Goal: Task Accomplishment & Management: Use online tool/utility

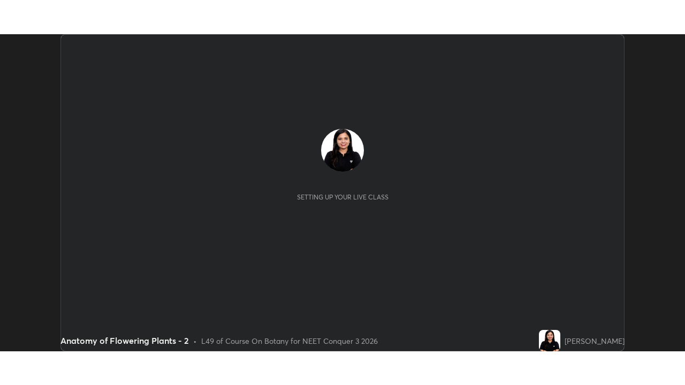
scroll to position [317, 684]
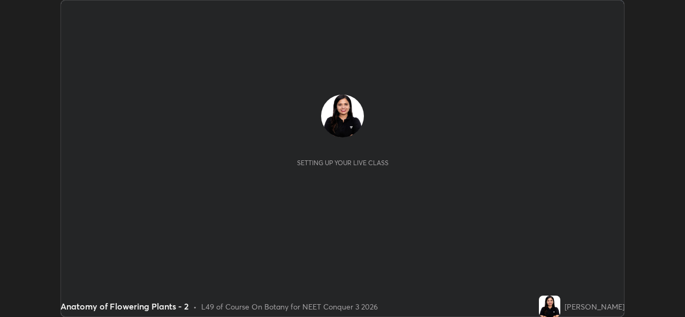
click at [612, 14] on button "START CLASS" at bounding box center [595, 10] width 48 height 13
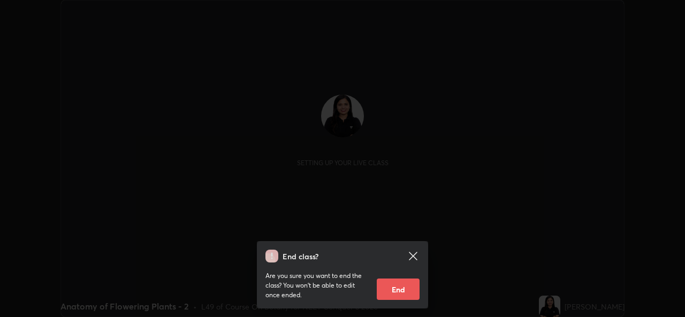
click at [609, 17] on div "End class? Are you sure you want to end the class? You won’t be able to edit on…" at bounding box center [342, 158] width 685 height 317
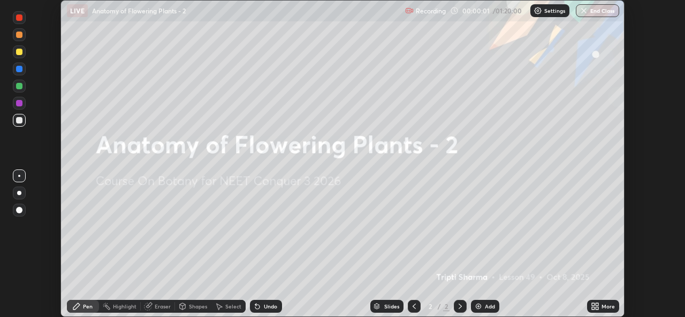
click at [610, 307] on div "More" at bounding box center [607, 306] width 13 height 5
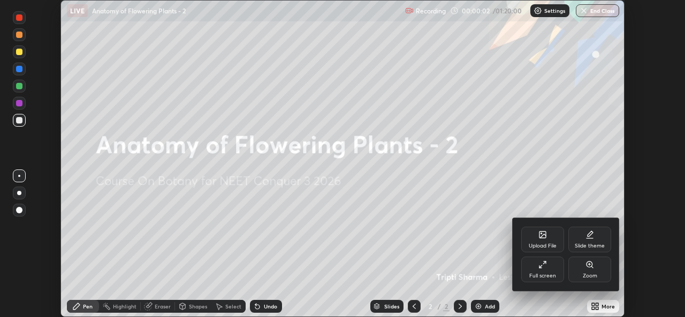
click at [546, 272] on div "Full screen" at bounding box center [542, 270] width 43 height 26
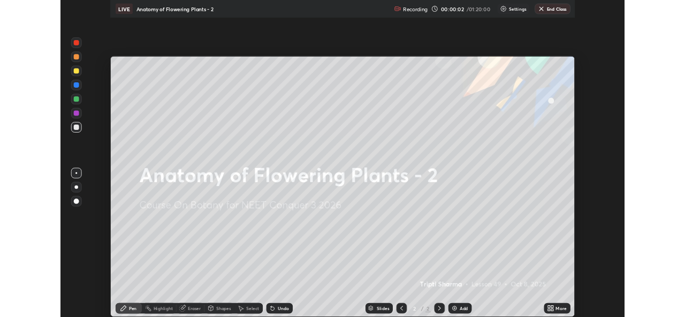
scroll to position [385, 685]
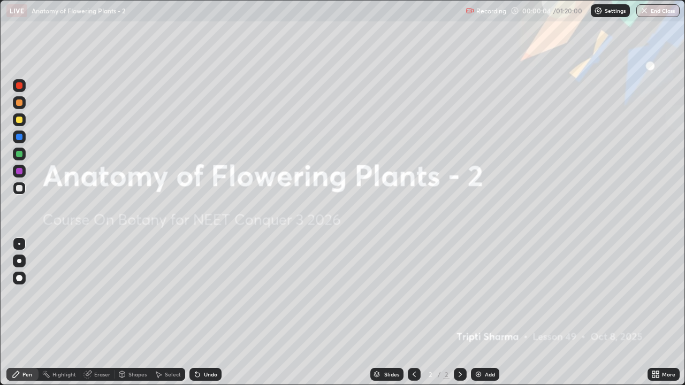
click at [598, 16] on div "Settings" at bounding box center [610, 10] width 39 height 13
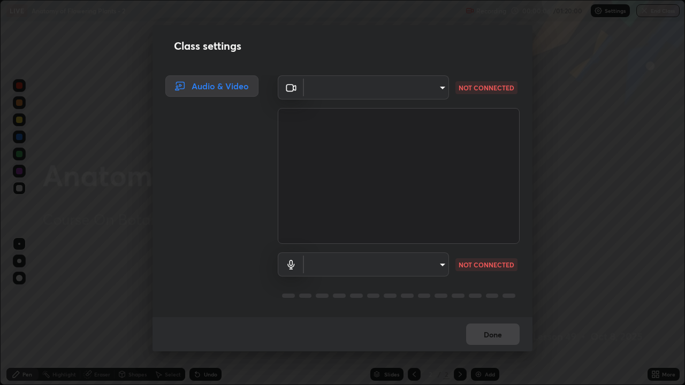
type input "9788daf0cbf52dd0d374ba9f0d4f11576c03820bc15fcf9a4a11f890b69d92bf"
type input "345f5d8304a1ab30e3d14ed5696ced08ebab0189725ef91838db04cd8f5619d4"
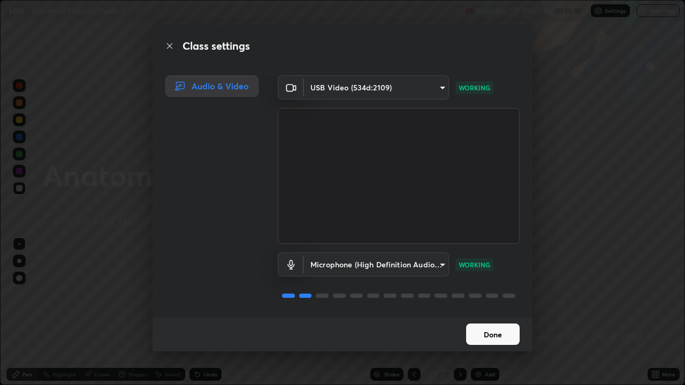
click at [501, 317] on button "Done" at bounding box center [493, 334] width 54 height 21
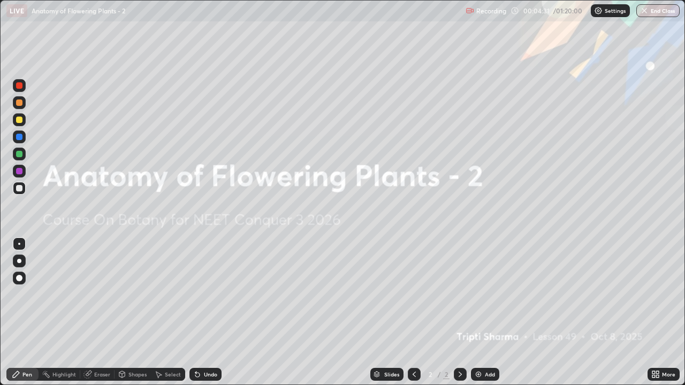
click at [491, 317] on div "Add" at bounding box center [490, 374] width 10 height 5
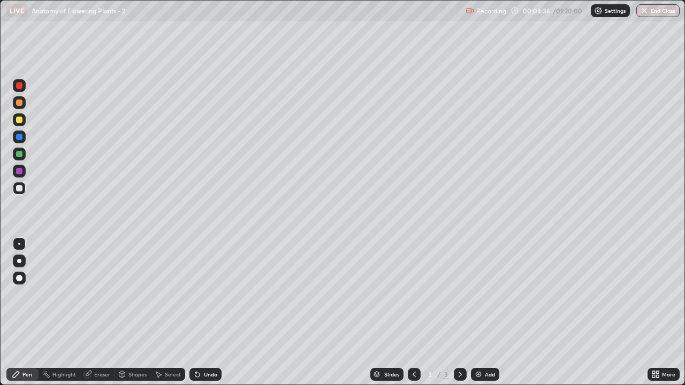
click at [19, 103] on div at bounding box center [19, 103] width 6 height 6
click at [21, 284] on div at bounding box center [19, 278] width 13 height 13
click at [24, 157] on div at bounding box center [19, 154] width 13 height 13
click at [483, 317] on div "Add" at bounding box center [485, 374] width 28 height 13
click at [19, 189] on div at bounding box center [19, 188] width 6 height 6
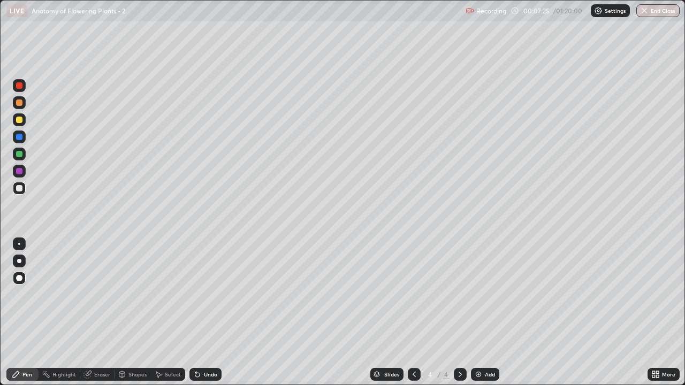
click at [476, 317] on img at bounding box center [478, 374] width 9 height 9
click at [24, 104] on div at bounding box center [19, 102] width 13 height 13
click at [19, 189] on div at bounding box center [19, 188] width 6 height 6
click at [21, 124] on div at bounding box center [19, 119] width 13 height 13
click at [22, 191] on div at bounding box center [19, 188] width 13 height 13
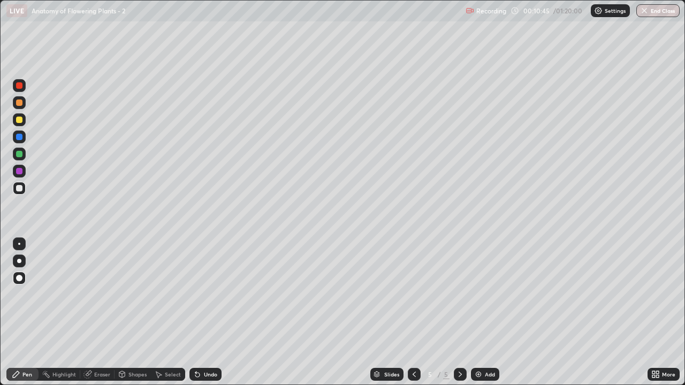
click at [418, 317] on div at bounding box center [414, 374] width 13 height 13
click at [459, 317] on icon at bounding box center [460, 374] width 9 height 9
click at [418, 317] on div at bounding box center [414, 374] width 13 height 13
click at [21, 156] on div at bounding box center [19, 154] width 6 height 6
click at [20, 190] on div at bounding box center [19, 188] width 6 height 6
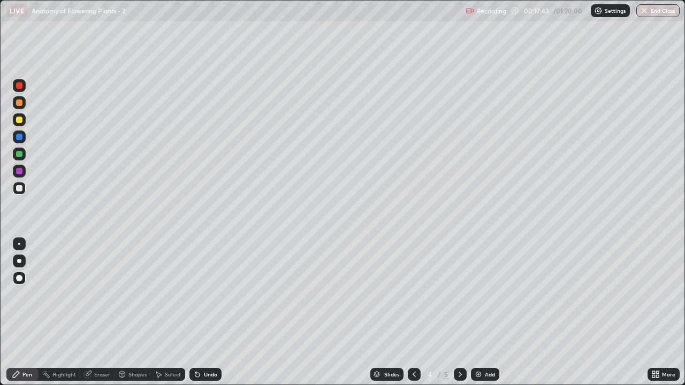
click at [459, 317] on icon at bounding box center [460, 374] width 9 height 9
click at [485, 317] on div "Add" at bounding box center [490, 374] width 10 height 5
click at [18, 105] on div at bounding box center [19, 103] width 6 height 6
click at [19, 189] on div at bounding box center [19, 188] width 6 height 6
click at [204, 317] on div "Undo" at bounding box center [210, 374] width 13 height 5
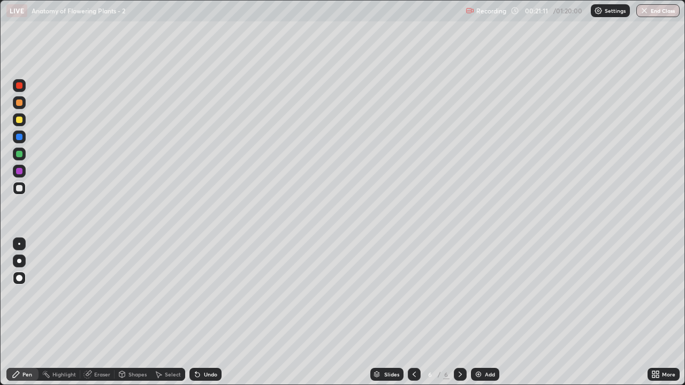
click at [665, 317] on div "More" at bounding box center [668, 374] width 13 height 5
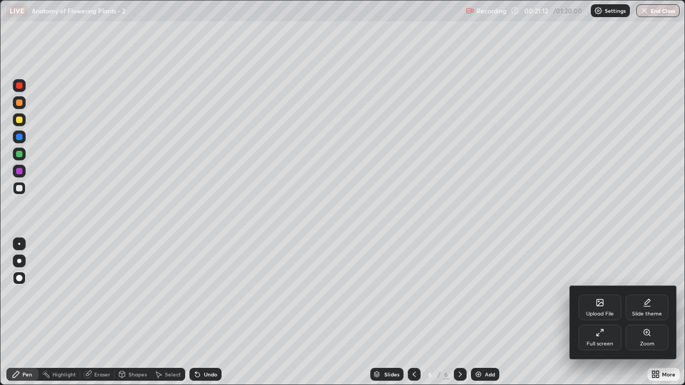
click at [613, 317] on div "Full screen" at bounding box center [599, 338] width 43 height 26
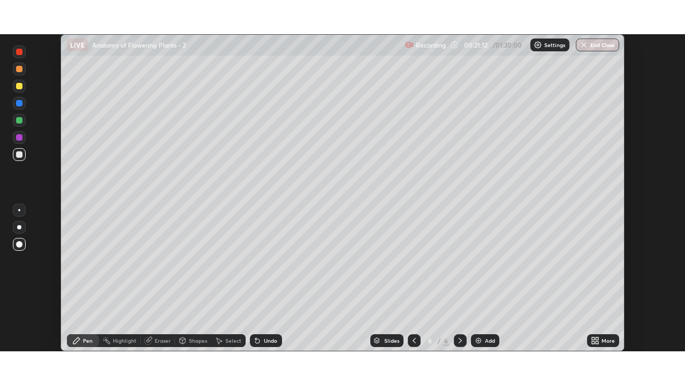
scroll to position [53189, 52822]
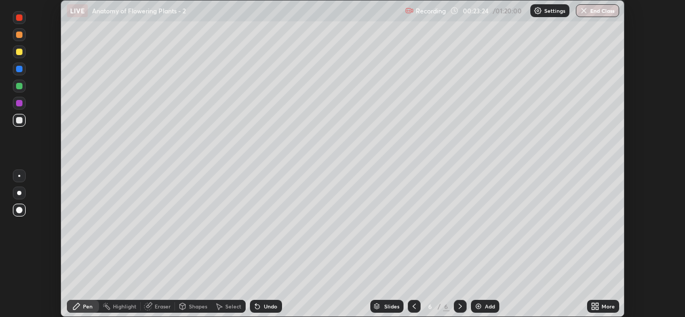
click at [597, 308] on icon at bounding box center [597, 308] width 3 height 3
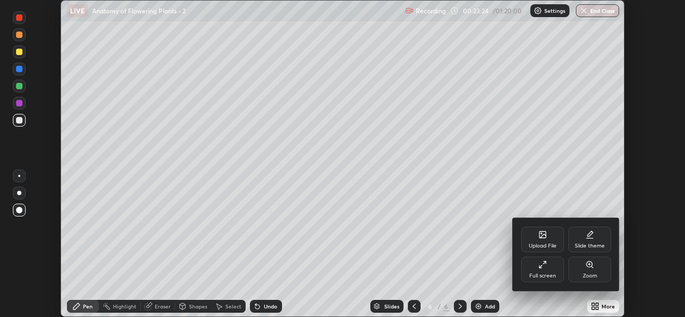
click at [548, 271] on div "Full screen" at bounding box center [542, 270] width 43 height 26
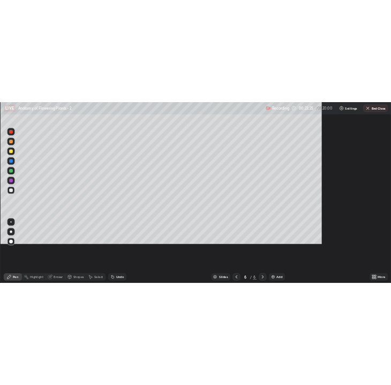
scroll to position [385, 685]
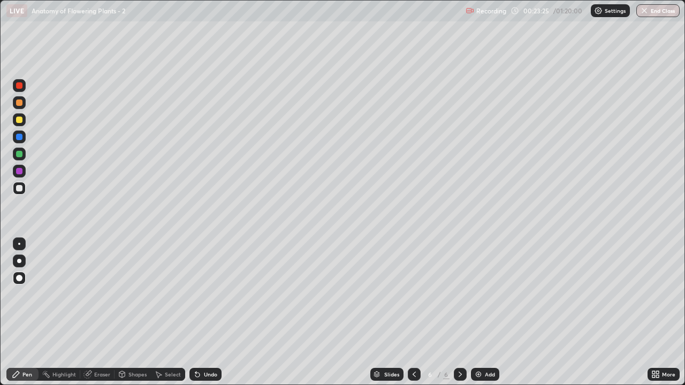
click at [482, 317] on div "Add" at bounding box center [485, 374] width 28 height 13
click at [19, 103] on div at bounding box center [19, 103] width 6 height 6
click at [18, 155] on div at bounding box center [19, 154] width 6 height 6
click at [19, 189] on div at bounding box center [19, 188] width 6 height 6
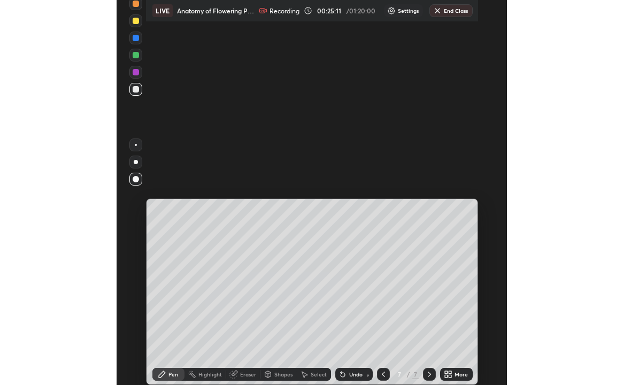
scroll to position [53121, 53174]
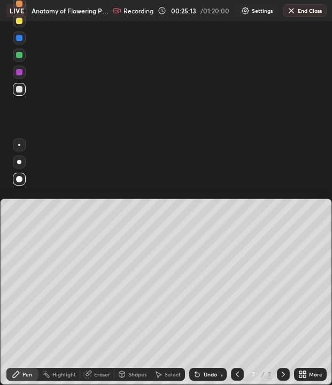
click at [296, 105] on div "Setting up your live class" at bounding box center [166, 192] width 332 height 385
click at [301, 105] on div "Setting up your live class" at bounding box center [166, 192] width 332 height 385
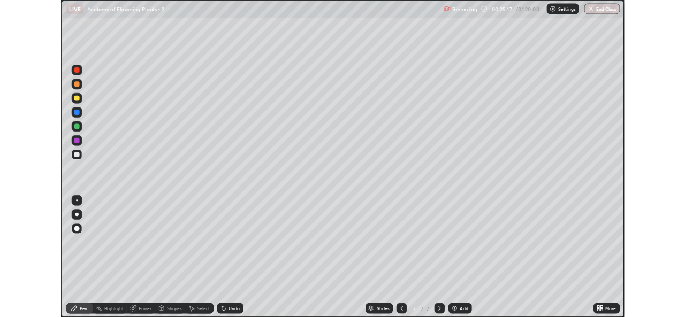
scroll to position [385, 685]
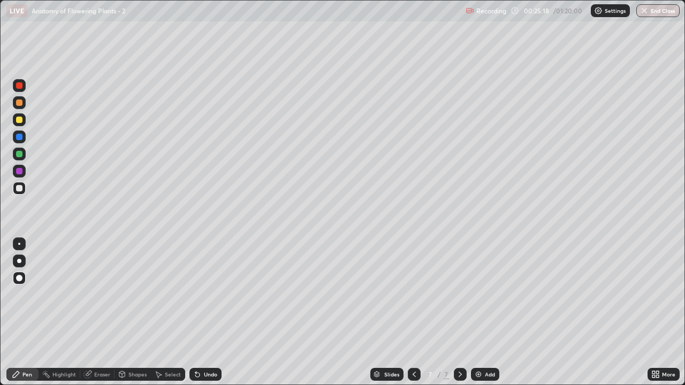
click at [214, 317] on div "Undo" at bounding box center [210, 374] width 13 height 5
click at [413, 317] on icon at bounding box center [414, 374] width 9 height 9
click at [459, 317] on icon at bounding box center [460, 374] width 9 height 9
click at [491, 317] on div "Add" at bounding box center [485, 374] width 28 height 13
click at [60, 317] on div "Highlight" at bounding box center [64, 374] width 24 height 5
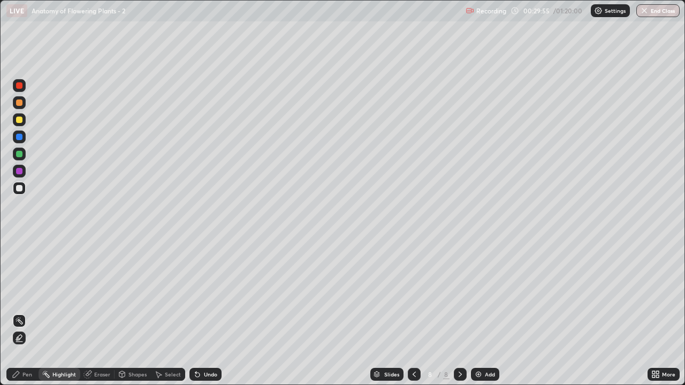
click at [18, 317] on icon at bounding box center [19, 339] width 2 height 2
click at [22, 317] on div "Pen" at bounding box center [27, 374] width 10 height 5
click at [21, 156] on div at bounding box center [19, 154] width 6 height 6
click at [196, 317] on icon at bounding box center [197, 374] width 9 height 9
click at [59, 317] on div "Highlight" at bounding box center [64, 374] width 24 height 5
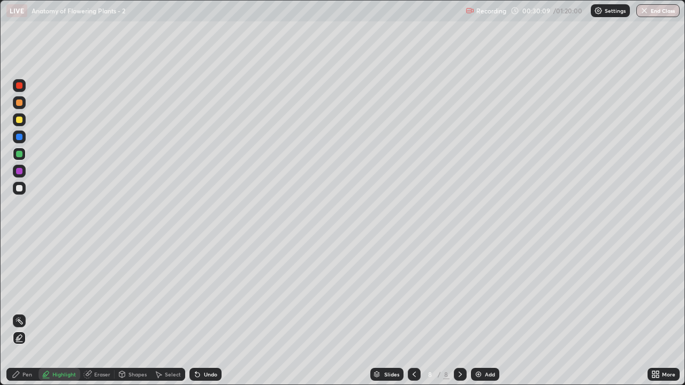
click at [201, 317] on div "Undo" at bounding box center [205, 374] width 32 height 13
click at [199, 317] on icon at bounding box center [197, 374] width 9 height 9
click at [94, 317] on div "Eraser" at bounding box center [102, 374] width 16 height 5
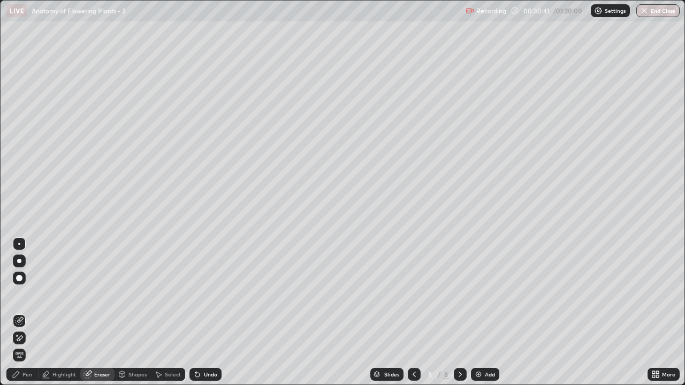
click at [27, 317] on div "Pen" at bounding box center [27, 374] width 10 height 5
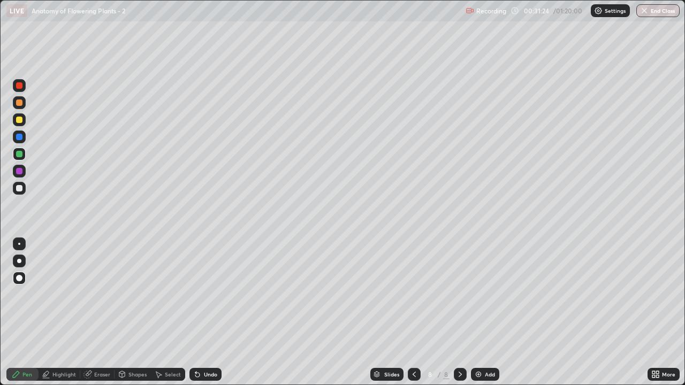
click at [21, 260] on div at bounding box center [19, 261] width 4 height 4
click at [24, 192] on div at bounding box center [19, 188] width 13 height 13
click at [19, 103] on div at bounding box center [19, 103] width 6 height 6
click at [21, 273] on div at bounding box center [19, 278] width 13 height 13
click at [207, 317] on div "Undo" at bounding box center [210, 374] width 13 height 5
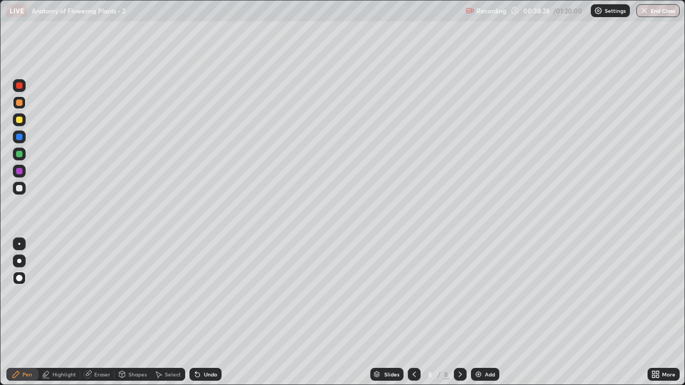
click at [485, 317] on div "Add" at bounding box center [490, 374] width 10 height 5
click at [24, 157] on div at bounding box center [19, 154] width 13 height 13
click at [20, 188] on div at bounding box center [19, 188] width 6 height 6
click at [97, 317] on div "Eraser" at bounding box center [102, 374] width 16 height 5
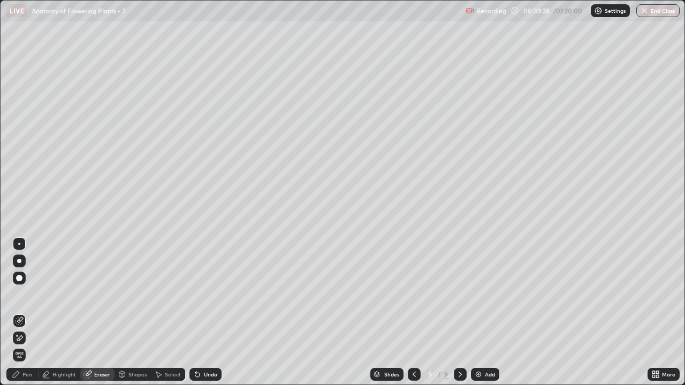
click at [24, 317] on div at bounding box center [19, 338] width 13 height 13
click at [22, 317] on div "Pen" at bounding box center [22, 374] width 32 height 13
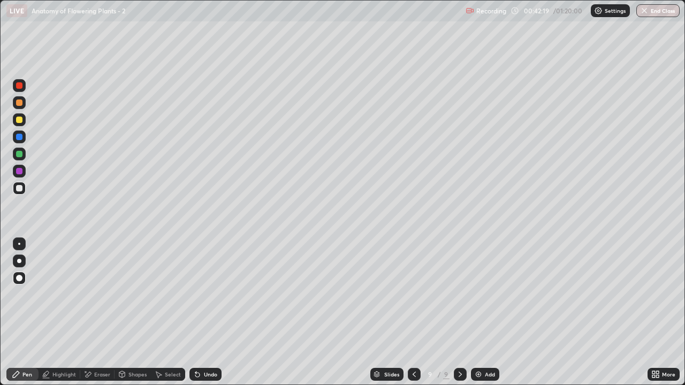
click at [104, 317] on div "Eraser" at bounding box center [102, 374] width 16 height 5
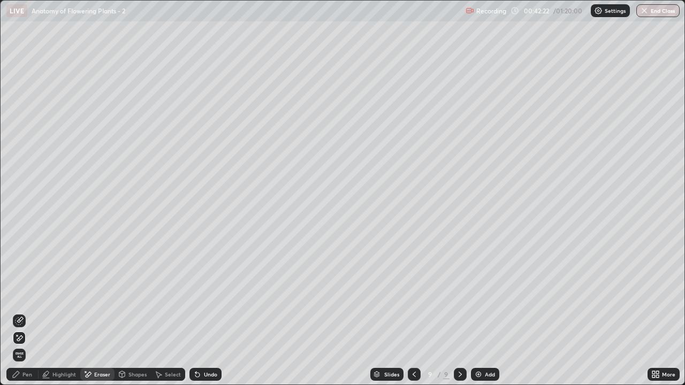
click at [32, 317] on div "Pen" at bounding box center [22, 374] width 32 height 13
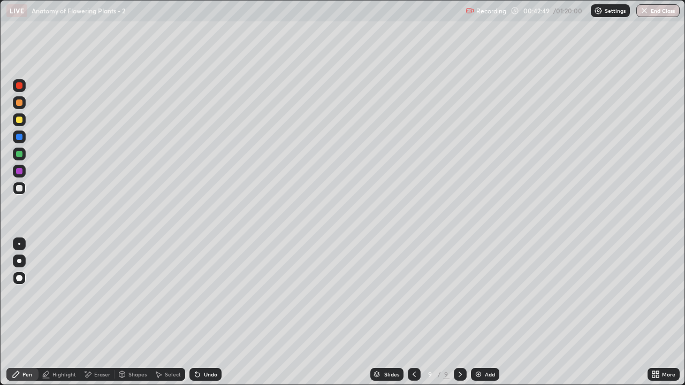
click at [67, 317] on div "Highlight" at bounding box center [64, 374] width 24 height 5
click at [21, 317] on icon at bounding box center [19, 321] width 9 height 9
click at [35, 317] on div "Pen" at bounding box center [22, 374] width 32 height 13
click at [24, 158] on div at bounding box center [19, 154] width 13 height 13
click at [19, 120] on div at bounding box center [19, 120] width 6 height 6
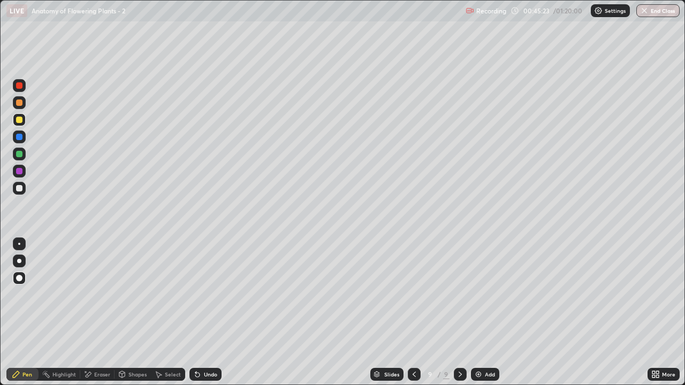
click at [482, 317] on div "Add" at bounding box center [485, 374] width 28 height 13
click at [19, 103] on div at bounding box center [19, 103] width 6 height 6
click at [21, 158] on div at bounding box center [19, 154] width 13 height 13
click at [19, 120] on div at bounding box center [19, 120] width 6 height 6
click at [481, 317] on img at bounding box center [478, 374] width 9 height 9
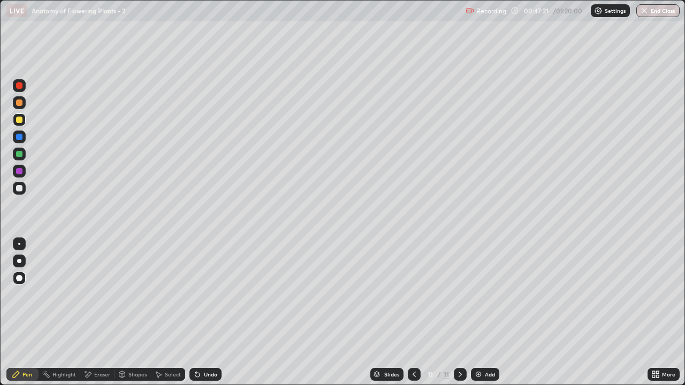
click at [21, 107] on div at bounding box center [19, 102] width 13 height 13
click at [21, 190] on div at bounding box center [19, 188] width 6 height 6
click at [663, 317] on div "More" at bounding box center [663, 374] width 32 height 13
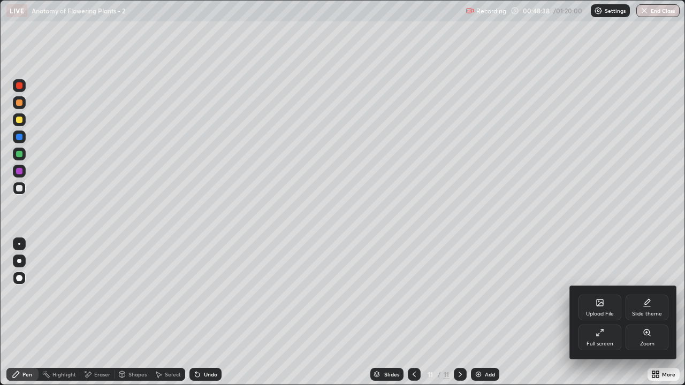
click at [607, 317] on div "Full screen" at bounding box center [599, 338] width 43 height 26
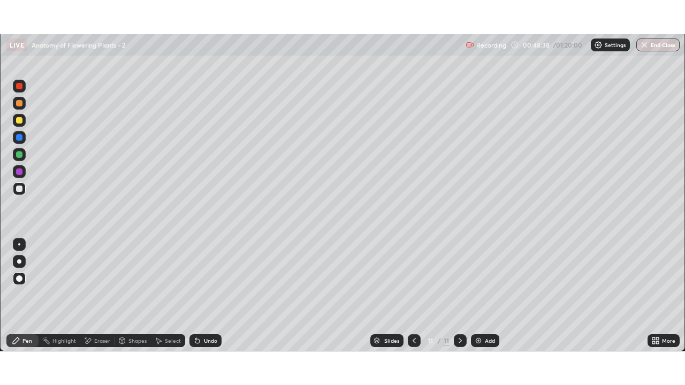
scroll to position [53189, 52822]
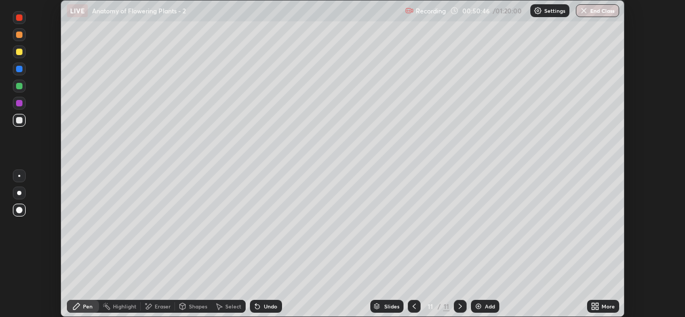
click at [600, 306] on div "More" at bounding box center [603, 306] width 32 height 13
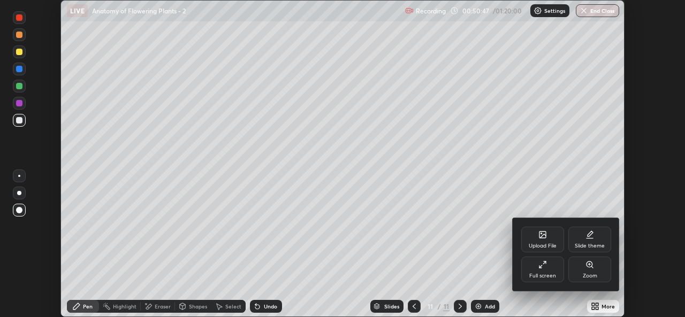
click at [554, 273] on div "Full screen" at bounding box center [542, 275] width 27 height 5
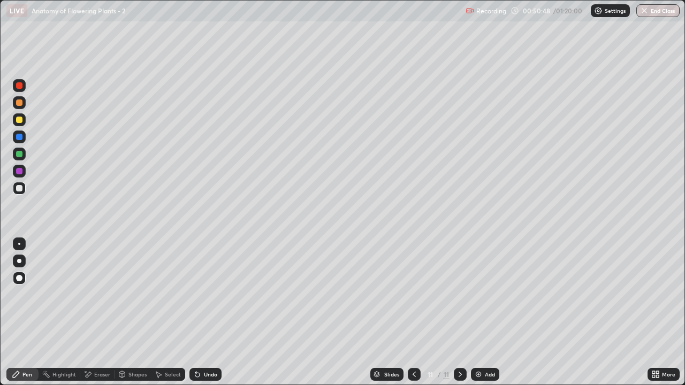
scroll to position [385, 685]
click at [485, 317] on div "Add" at bounding box center [485, 374] width 28 height 13
click at [21, 105] on div at bounding box center [19, 103] width 6 height 6
click at [201, 317] on div "Undo" at bounding box center [205, 374] width 32 height 13
click at [196, 317] on icon at bounding box center [197, 375] width 4 height 4
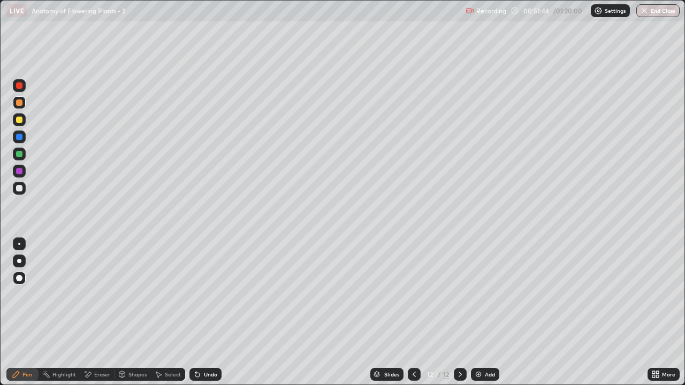
click at [20, 158] on div at bounding box center [19, 154] width 13 height 13
click at [204, 317] on div "Undo" at bounding box center [210, 374] width 13 height 5
click at [202, 317] on div "Undo" at bounding box center [205, 374] width 32 height 13
click at [19, 108] on div at bounding box center [19, 102] width 13 height 13
click at [417, 317] on div at bounding box center [414, 374] width 13 height 13
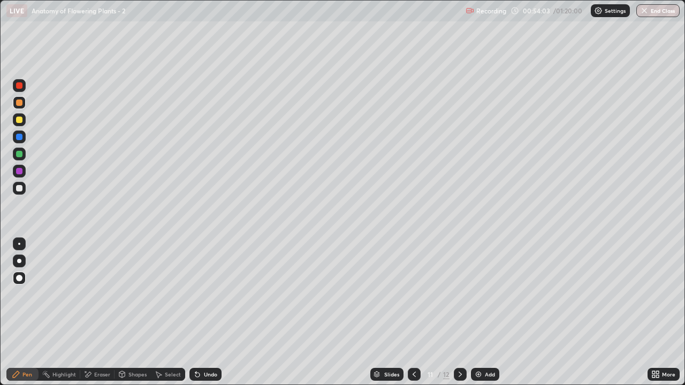
click at [418, 317] on div at bounding box center [414, 374] width 13 height 13
click at [25, 189] on div at bounding box center [19, 188] width 13 height 13
click at [462, 317] on icon at bounding box center [460, 374] width 9 height 9
click at [464, 317] on div at bounding box center [460, 374] width 13 height 13
click at [59, 317] on div "Highlight" at bounding box center [64, 374] width 24 height 5
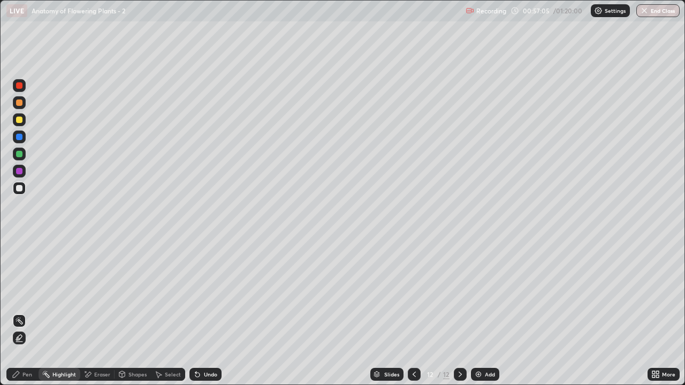
click at [18, 317] on icon at bounding box center [19, 339] width 2 height 2
click at [20, 123] on div at bounding box center [19, 120] width 6 height 6
click at [29, 317] on div "Pen" at bounding box center [22, 374] width 32 height 13
click at [19, 158] on div at bounding box center [19, 154] width 13 height 13
click at [487, 317] on div "Add" at bounding box center [485, 374] width 28 height 13
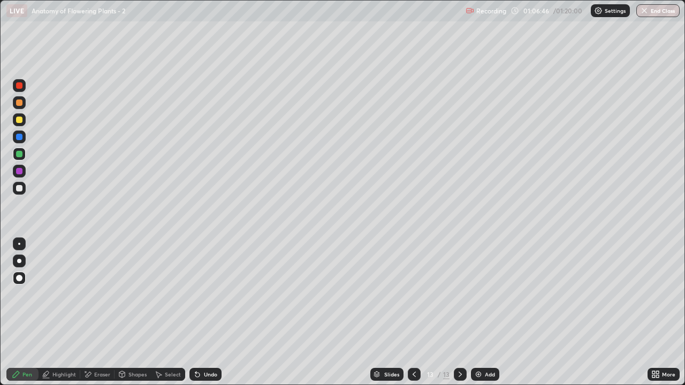
click at [63, 317] on div "Highlight" at bounding box center [64, 374] width 24 height 5
click at [20, 317] on circle at bounding box center [19, 318] width 1 height 1
click at [22, 317] on div "Pen" at bounding box center [27, 374] width 10 height 5
click at [20, 104] on div at bounding box center [19, 103] width 6 height 6
click at [19, 120] on div at bounding box center [19, 120] width 6 height 6
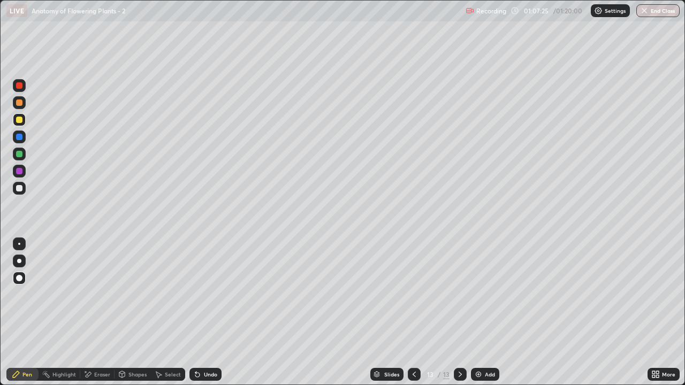
click at [22, 158] on div at bounding box center [19, 154] width 13 height 13
click at [19, 171] on div at bounding box center [19, 171] width 6 height 6
click at [24, 262] on div at bounding box center [19, 261] width 13 height 13
click at [20, 188] on div at bounding box center [19, 188] width 6 height 6
click at [205, 317] on div "Undo" at bounding box center [210, 374] width 13 height 5
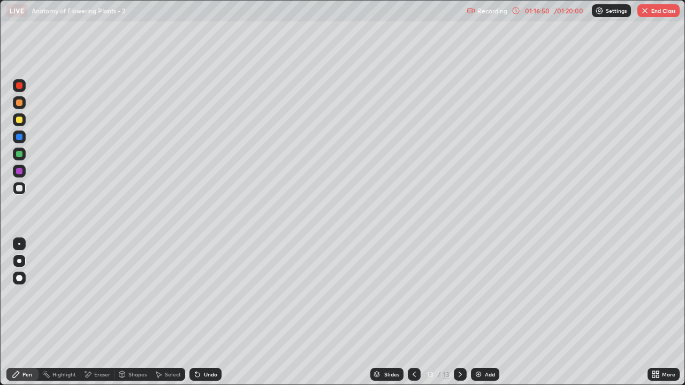
click at [413, 317] on icon at bounding box center [414, 374] width 9 height 9
click at [412, 317] on icon at bounding box center [414, 374] width 9 height 9
click at [414, 317] on icon at bounding box center [414, 374] width 9 height 9
click at [458, 317] on icon at bounding box center [460, 374] width 9 height 9
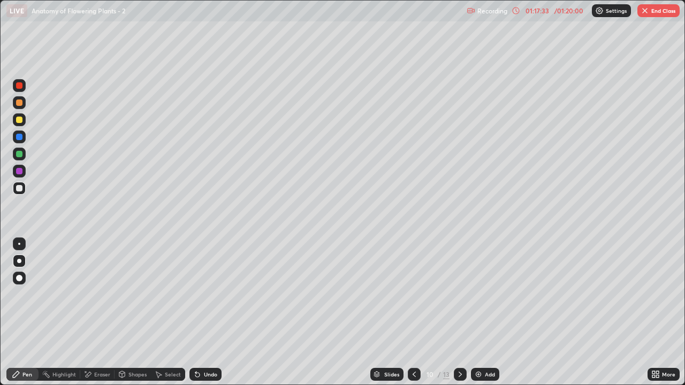
click at [386, 317] on div "Slides" at bounding box center [391, 374] width 15 height 5
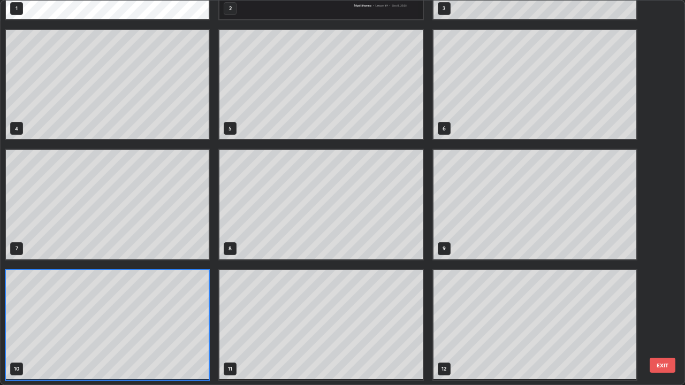
scroll to position [381, 678]
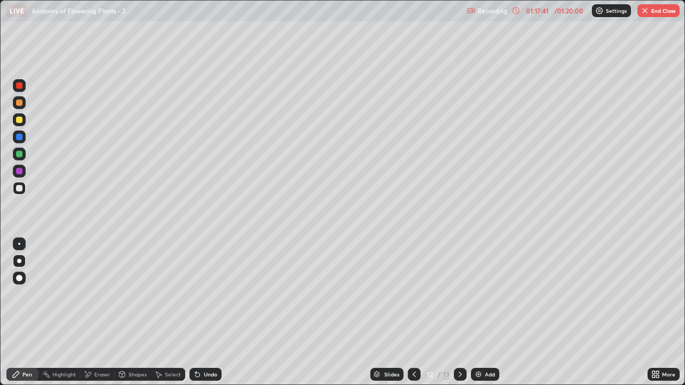
click at [458, 317] on icon at bounding box center [460, 374] width 9 height 9
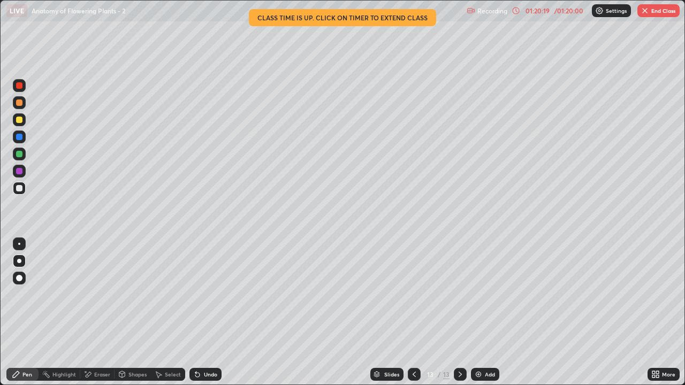
click at [411, 317] on div at bounding box center [414, 374] width 13 height 13
click at [412, 317] on icon at bounding box center [414, 374] width 9 height 9
click at [413, 317] on icon at bounding box center [414, 374] width 9 height 9
click at [414, 317] on icon at bounding box center [414, 374] width 3 height 5
click at [411, 317] on icon at bounding box center [414, 374] width 9 height 9
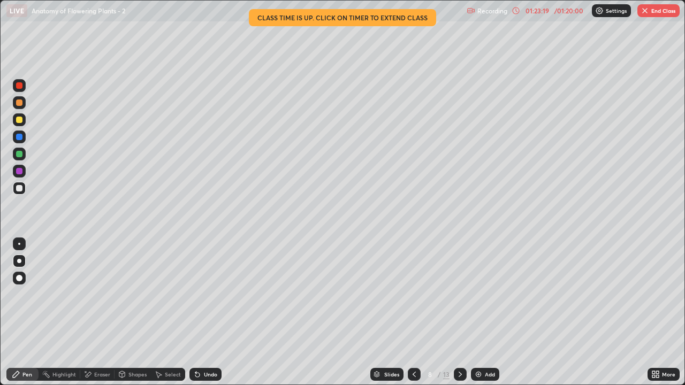
click at [460, 317] on icon at bounding box center [460, 374] width 9 height 9
click at [413, 317] on icon at bounding box center [414, 374] width 3 height 5
click at [413, 317] on icon at bounding box center [414, 374] width 9 height 9
click at [414, 317] on icon at bounding box center [414, 374] width 9 height 9
click at [418, 317] on div at bounding box center [414, 374] width 13 height 13
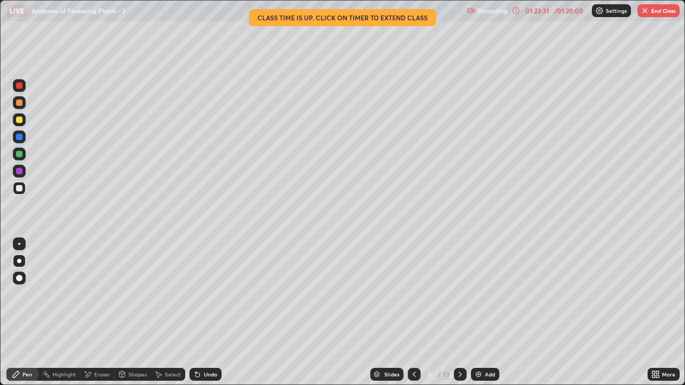
click at [416, 317] on icon at bounding box center [414, 374] width 9 height 9
click at [413, 317] on icon at bounding box center [414, 374] width 9 height 9
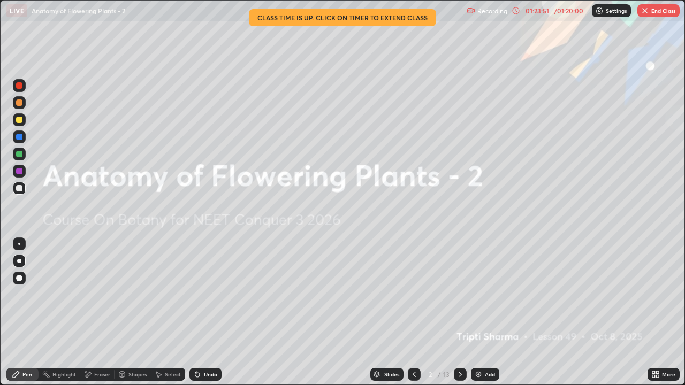
click at [412, 317] on icon at bounding box center [414, 374] width 9 height 9
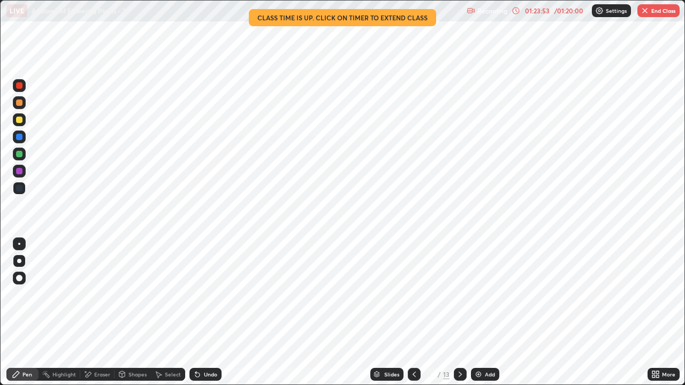
click at [459, 317] on icon at bounding box center [460, 374] width 9 height 9
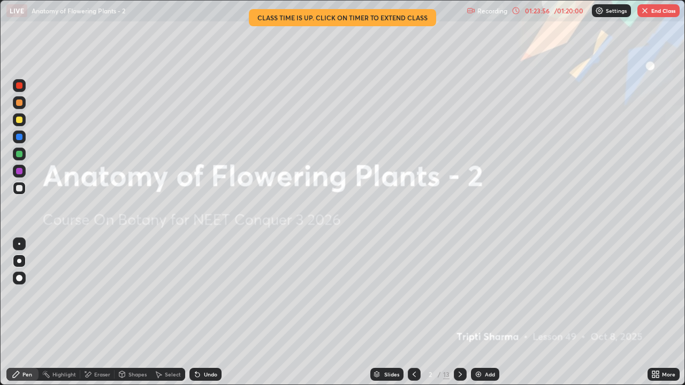
click at [456, 317] on icon at bounding box center [460, 374] width 9 height 9
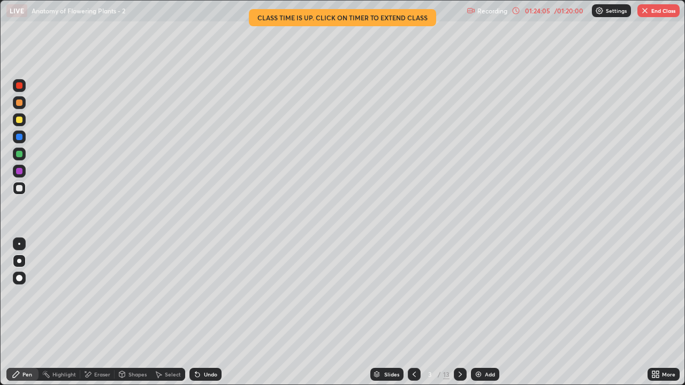
click at [459, 317] on icon at bounding box center [460, 374] width 9 height 9
click at [458, 317] on icon at bounding box center [460, 374] width 9 height 9
click at [459, 317] on icon at bounding box center [460, 374] width 9 height 9
click at [460, 317] on icon at bounding box center [460, 374] width 9 height 9
click at [454, 317] on div at bounding box center [460, 374] width 13 height 13
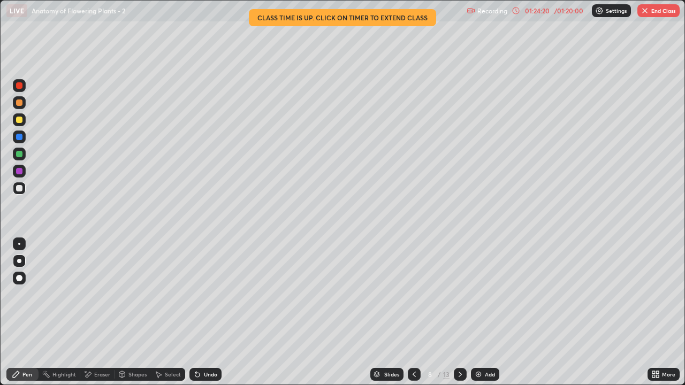
click at [425, 317] on div "8" at bounding box center [430, 374] width 11 height 6
click at [413, 317] on icon at bounding box center [414, 374] width 9 height 9
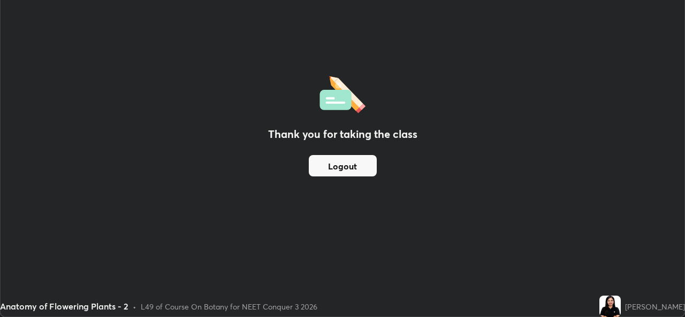
scroll to position [53189, 52822]
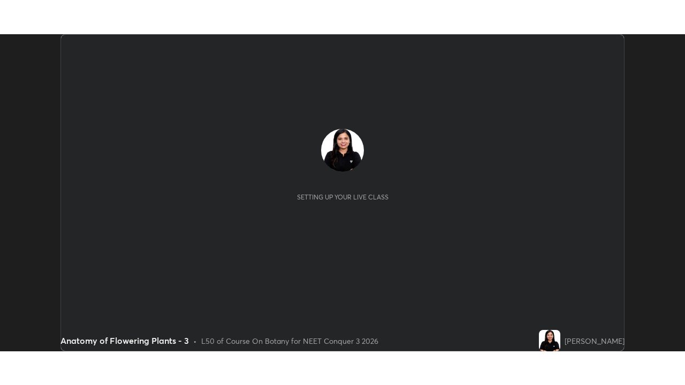
scroll to position [317, 684]
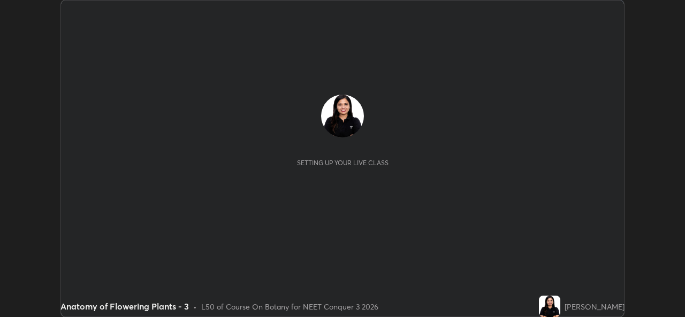
click at [595, 12] on button "End Class" at bounding box center [597, 10] width 43 height 13
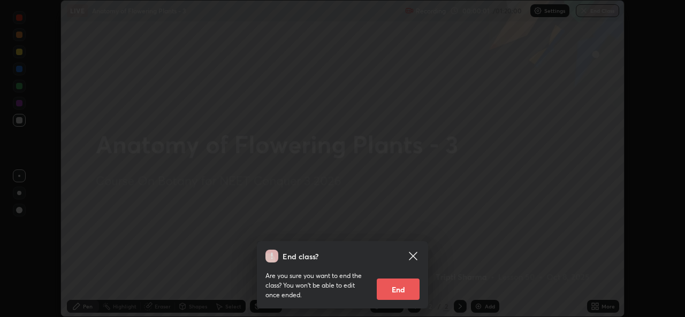
click at [416, 258] on icon at bounding box center [413, 256] width 8 height 8
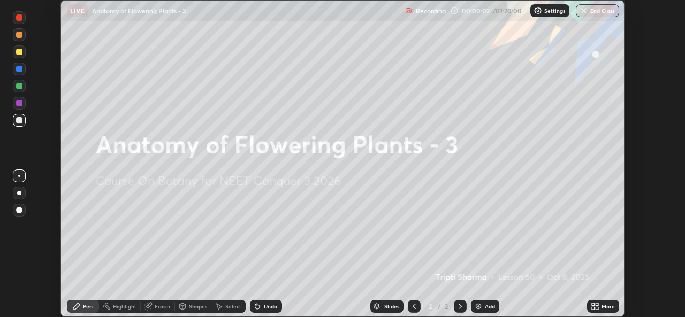
click at [598, 303] on icon at bounding box center [597, 304] width 3 height 3
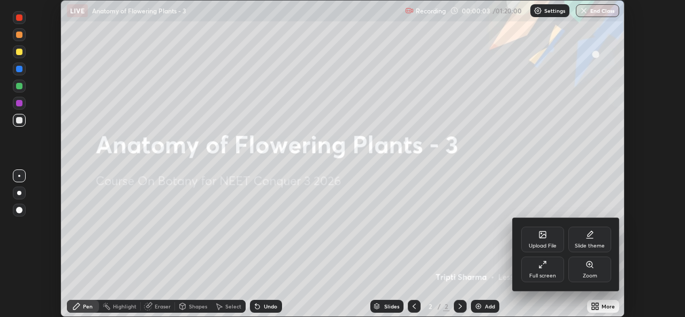
click at [554, 271] on div "Full screen" at bounding box center [542, 270] width 43 height 26
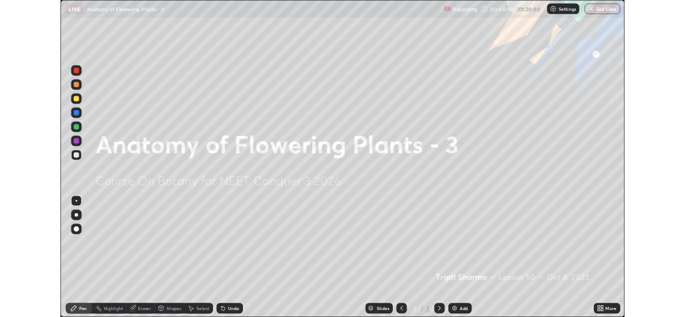
scroll to position [385, 685]
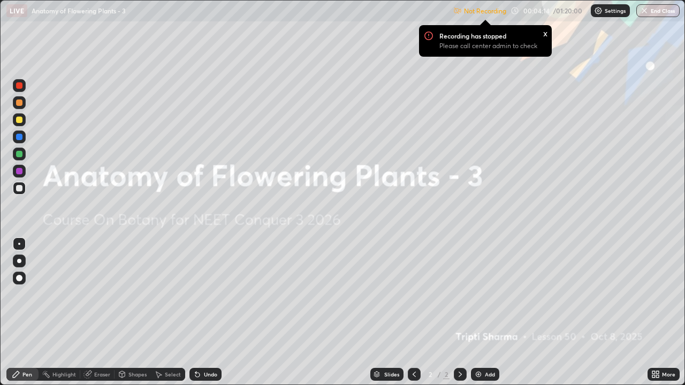
click at [602, 16] on div "Settings" at bounding box center [610, 10] width 39 height 13
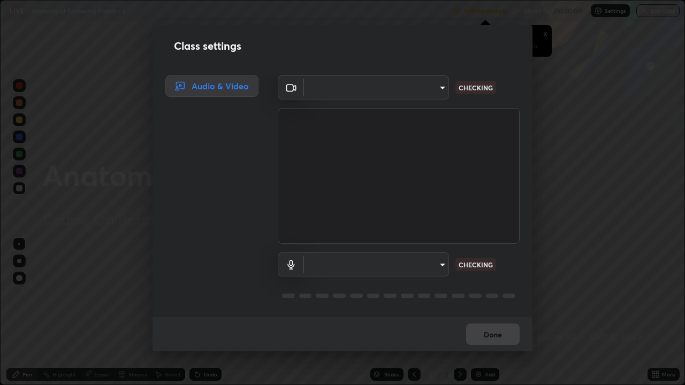
click at [597, 19] on div "Class settings Audio & Video ​ CHECKING ​ CHECKING Done" at bounding box center [342, 192] width 685 height 385
type input "9788daf0cbf52dd0d374ba9f0d4f11576c03820bc15fcf9a4a11f890b69d92bf"
type input "345f5d8304a1ab30e3d14ed5696ced08ebab0189725ef91838db04cd8f5619d4"
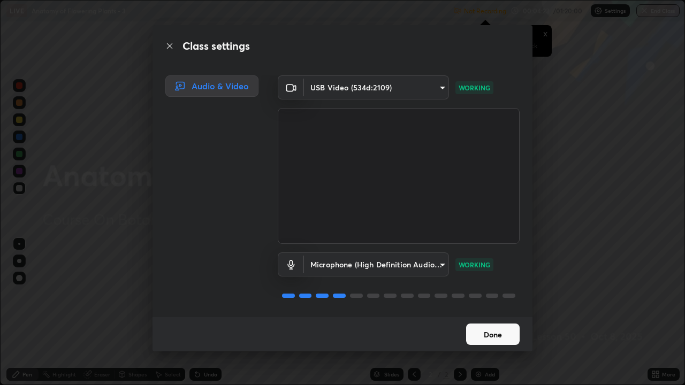
click at [486, 317] on button "Done" at bounding box center [493, 334] width 54 height 21
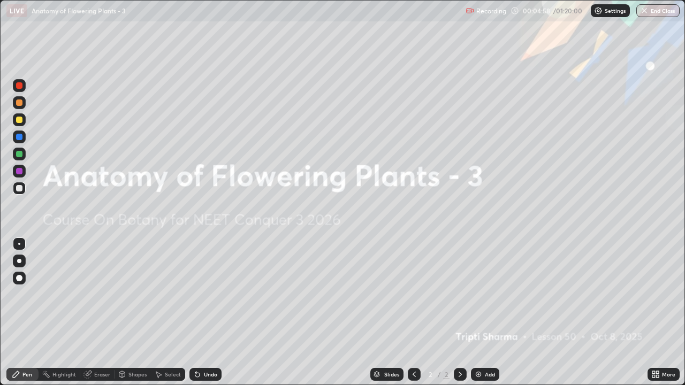
click at [487, 317] on div "Add" at bounding box center [485, 374] width 28 height 13
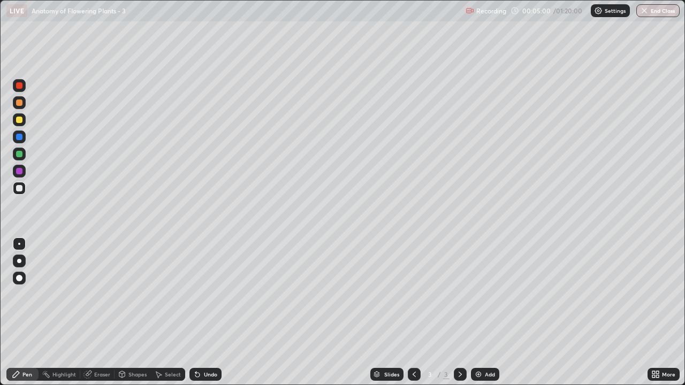
click at [19, 278] on div at bounding box center [19, 278] width 6 height 6
click at [20, 107] on div at bounding box center [19, 102] width 13 height 13
click at [20, 188] on div at bounding box center [19, 188] width 6 height 6
click at [25, 123] on div at bounding box center [19, 119] width 13 height 13
click at [20, 155] on div at bounding box center [19, 154] width 6 height 6
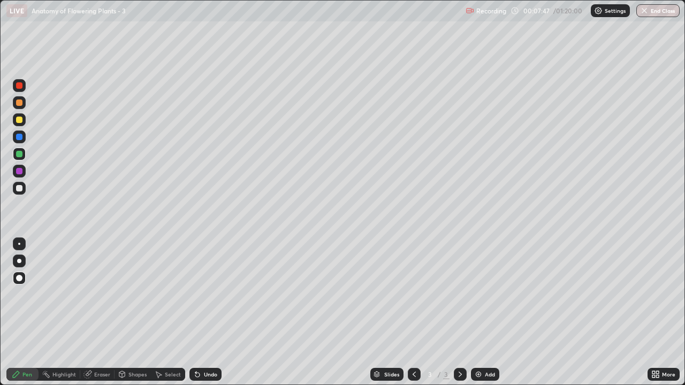
click at [22, 193] on div at bounding box center [19, 188] width 13 height 13
click at [409, 317] on div at bounding box center [414, 374] width 13 height 21
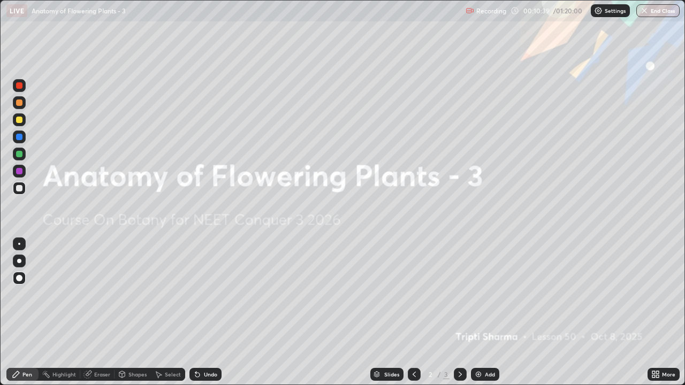
click at [459, 317] on icon at bounding box center [460, 374] width 9 height 9
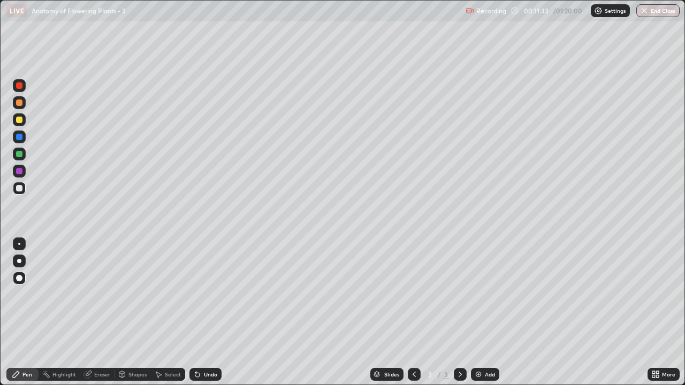
click at [489, 317] on div "Add" at bounding box center [490, 374] width 10 height 5
click at [19, 155] on div at bounding box center [19, 154] width 6 height 6
click at [90, 317] on icon at bounding box center [87, 374] width 9 height 9
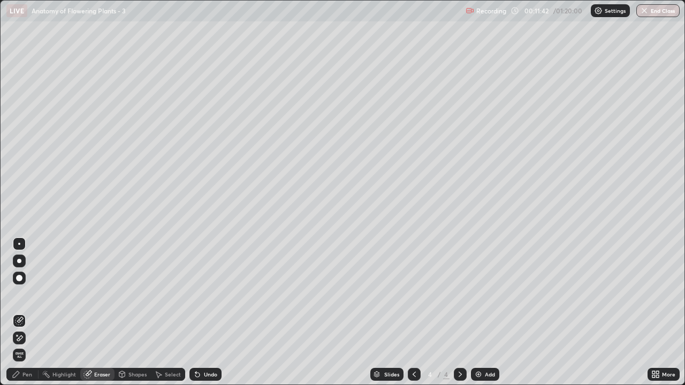
click at [30, 317] on div "Pen" at bounding box center [27, 374] width 10 height 5
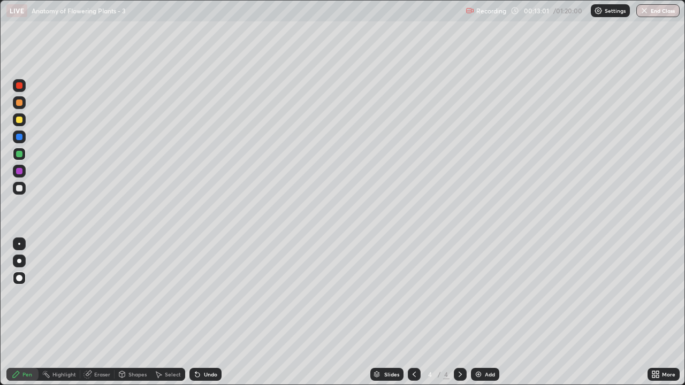
click at [22, 188] on div at bounding box center [19, 188] width 6 height 6
click at [22, 155] on div at bounding box center [19, 154] width 6 height 6
click at [486, 317] on div "Add" at bounding box center [485, 374] width 28 height 13
click at [21, 105] on div at bounding box center [19, 103] width 6 height 6
click at [20, 154] on div at bounding box center [19, 154] width 6 height 6
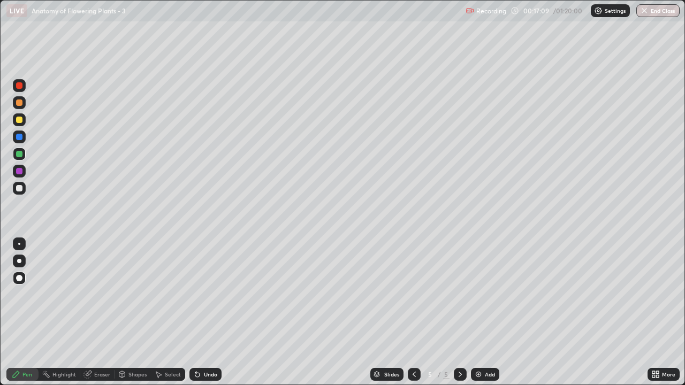
click at [22, 191] on div at bounding box center [19, 188] width 13 height 13
click at [212, 317] on div "Undo" at bounding box center [210, 374] width 13 height 5
click at [214, 317] on div "Undo" at bounding box center [210, 374] width 13 height 5
click at [213, 317] on div "Undo" at bounding box center [210, 374] width 13 height 5
click at [212, 317] on div "Undo" at bounding box center [210, 374] width 13 height 5
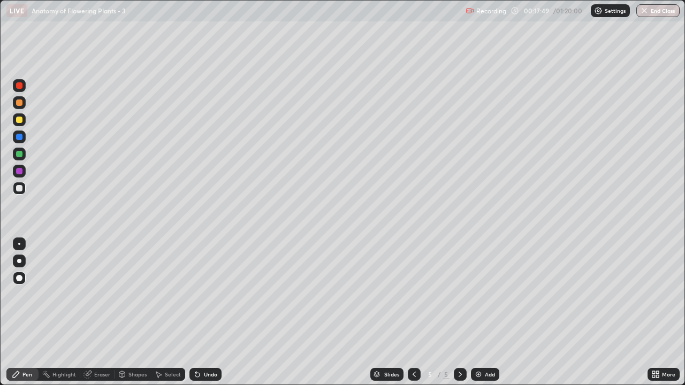
click at [211, 317] on div "Undo" at bounding box center [210, 374] width 13 height 5
click at [491, 317] on div "Add" at bounding box center [490, 374] width 10 height 5
click at [20, 124] on div at bounding box center [19, 119] width 13 height 13
click at [207, 317] on div "Undo" at bounding box center [210, 374] width 13 height 5
click at [204, 317] on div "Undo" at bounding box center [210, 374] width 13 height 5
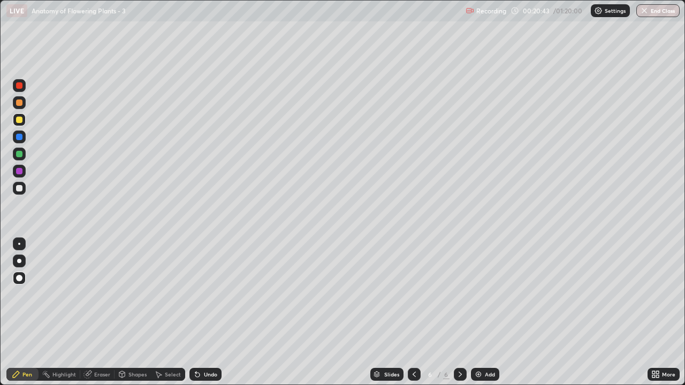
click at [204, 317] on div "Undo" at bounding box center [210, 374] width 13 height 5
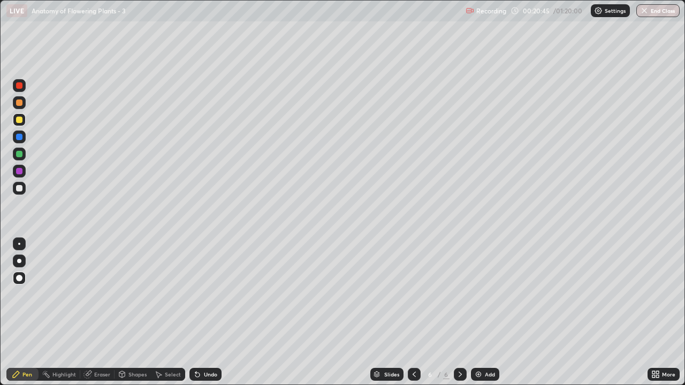
click at [204, 317] on div "Undo" at bounding box center [210, 374] width 13 height 5
click at [201, 317] on div "Undo" at bounding box center [205, 374] width 32 height 13
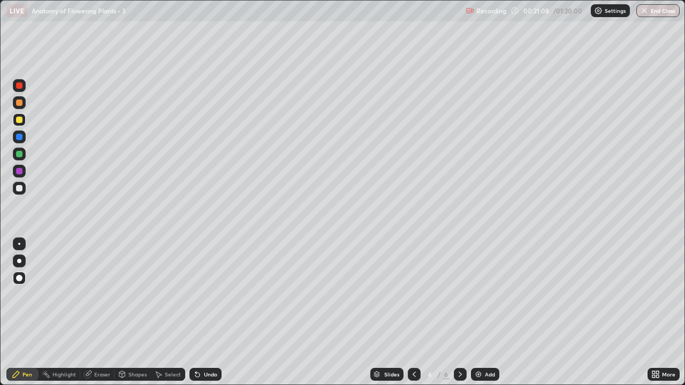
click at [19, 261] on div at bounding box center [19, 261] width 4 height 4
click at [21, 193] on div at bounding box center [19, 188] width 13 height 13
click at [20, 278] on div at bounding box center [19, 278] width 6 height 6
click at [20, 140] on div at bounding box center [19, 137] width 6 height 6
click at [19, 189] on div at bounding box center [19, 188] width 6 height 6
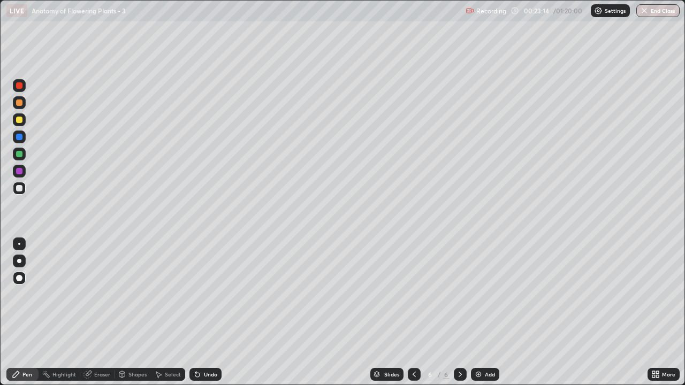
click at [20, 175] on div at bounding box center [19, 171] width 13 height 13
click at [410, 317] on icon at bounding box center [414, 374] width 9 height 9
click at [459, 317] on icon at bounding box center [460, 374] width 9 height 9
click at [490, 317] on div "Add" at bounding box center [485, 374] width 28 height 13
click at [20, 104] on div at bounding box center [19, 103] width 6 height 6
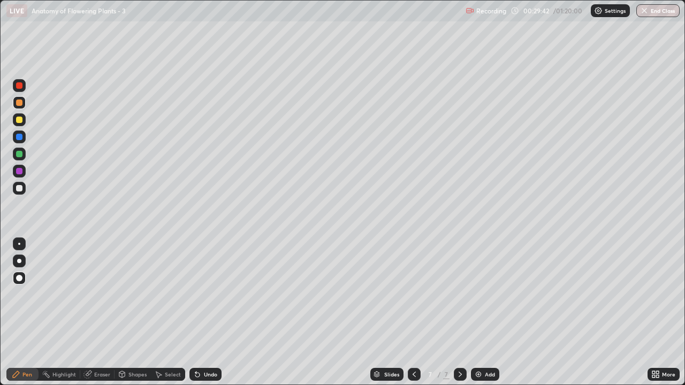
click at [21, 190] on div at bounding box center [19, 188] width 6 height 6
click at [21, 156] on div at bounding box center [19, 154] width 6 height 6
click at [491, 317] on div "Add" at bounding box center [490, 374] width 10 height 5
click at [410, 317] on icon at bounding box center [414, 374] width 9 height 9
click at [408, 317] on div at bounding box center [414, 374] width 13 height 13
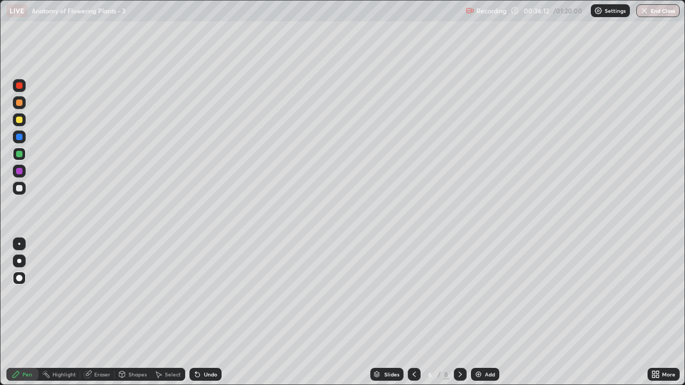
click at [459, 317] on icon at bounding box center [460, 374] width 9 height 9
click at [217, 317] on div "Undo" at bounding box center [205, 374] width 32 height 13
click at [211, 317] on div "Undo" at bounding box center [210, 374] width 13 height 5
click at [479, 317] on img at bounding box center [478, 374] width 9 height 9
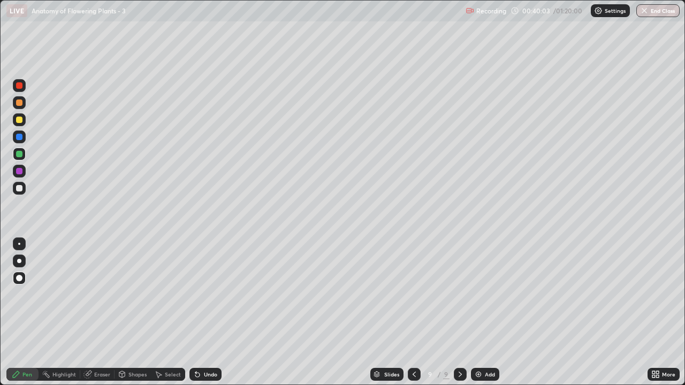
click at [24, 193] on div at bounding box center [19, 188] width 13 height 13
click at [22, 156] on div at bounding box center [19, 154] width 6 height 6
click at [655, 317] on icon at bounding box center [653, 372] width 3 height 3
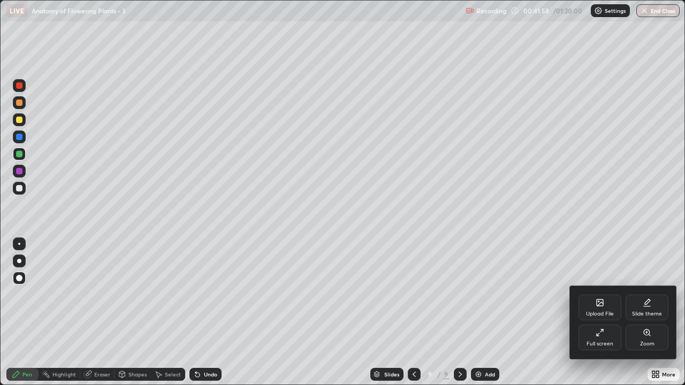
click at [605, 317] on div "Full screen" at bounding box center [599, 338] width 43 height 26
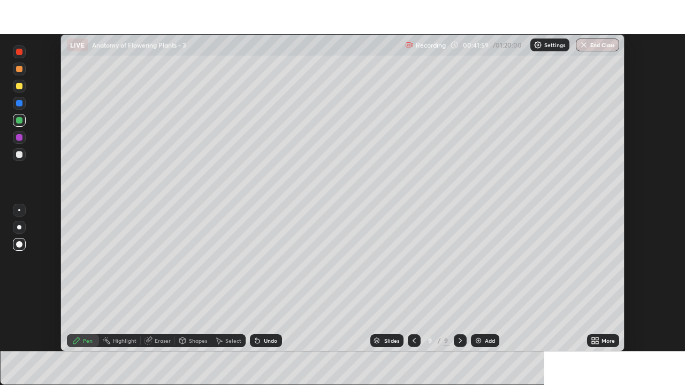
scroll to position [53189, 52822]
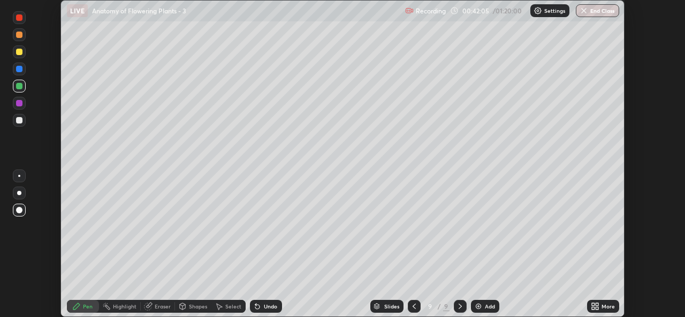
click at [605, 310] on div "More" at bounding box center [603, 306] width 32 height 13
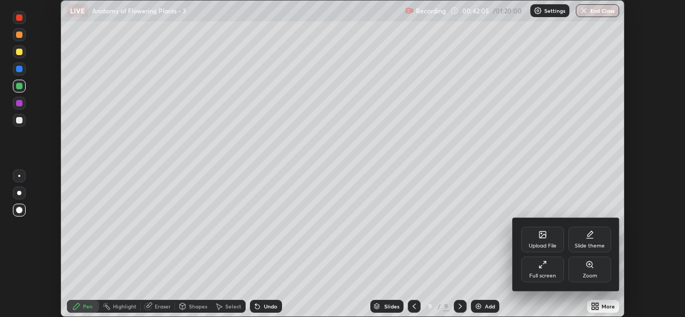
click at [555, 276] on div "Full screen" at bounding box center [542, 275] width 27 height 5
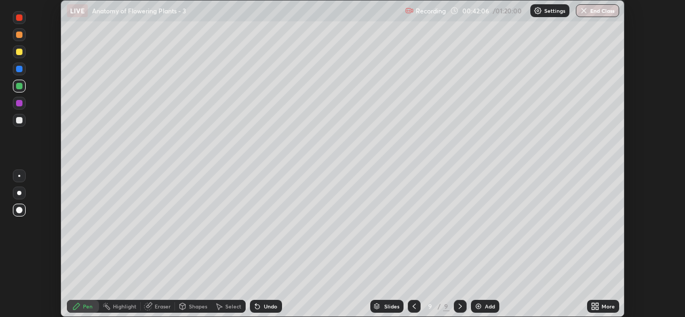
scroll to position [385, 685]
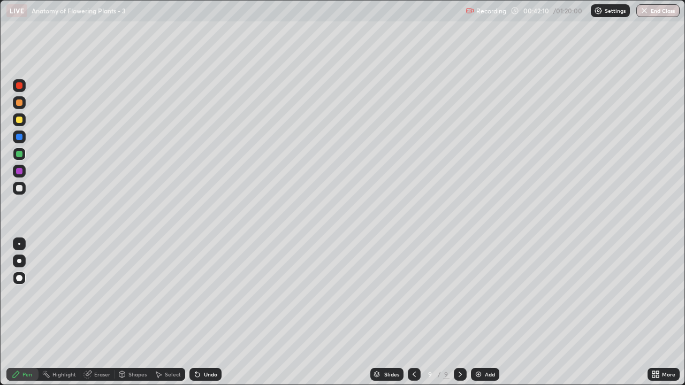
click at [19, 189] on div at bounding box center [19, 188] width 6 height 6
click at [72, 317] on div "Highlight" at bounding box center [64, 374] width 24 height 5
click at [488, 317] on div "Add" at bounding box center [490, 374] width 10 height 5
click at [136, 317] on div "Shapes" at bounding box center [137, 374] width 18 height 5
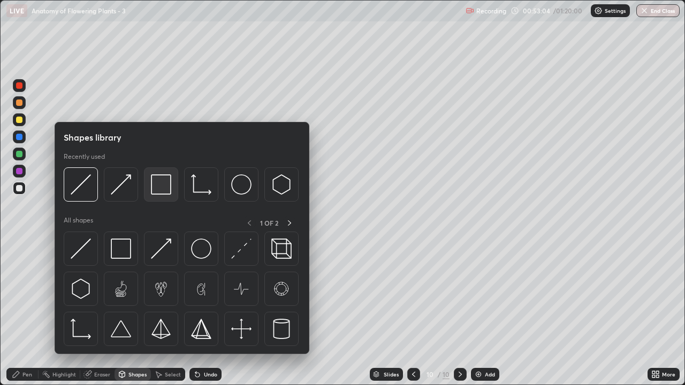
click at [158, 189] on img at bounding box center [161, 184] width 20 height 20
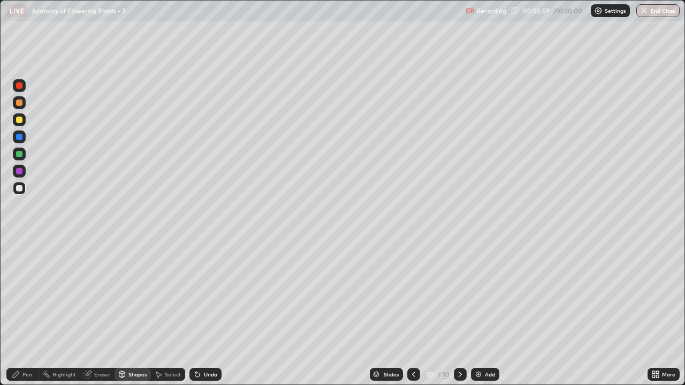
click at [31, 317] on div "Pen" at bounding box center [27, 374] width 10 height 5
click at [19, 123] on div at bounding box center [19, 120] width 6 height 6
click at [19, 155] on div at bounding box center [19, 154] width 6 height 6
click at [485, 317] on div "Add" at bounding box center [485, 374] width 28 height 13
click at [19, 103] on div at bounding box center [19, 103] width 6 height 6
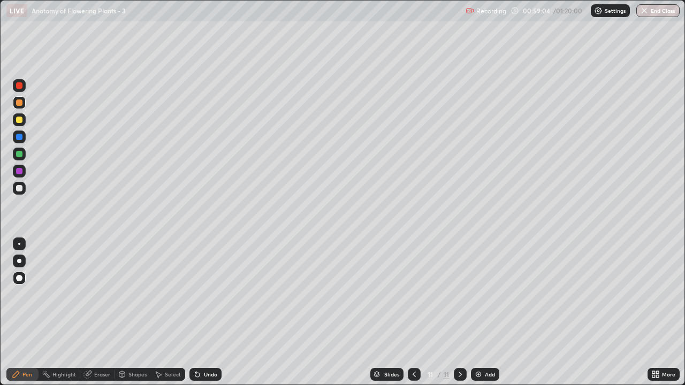
click at [24, 157] on div at bounding box center [19, 154] width 13 height 13
click at [17, 189] on div at bounding box center [19, 188] width 6 height 6
click at [20, 261] on div at bounding box center [19, 261] width 4 height 4
click at [20, 105] on div at bounding box center [19, 103] width 6 height 6
click at [416, 317] on div at bounding box center [414, 374] width 13 height 13
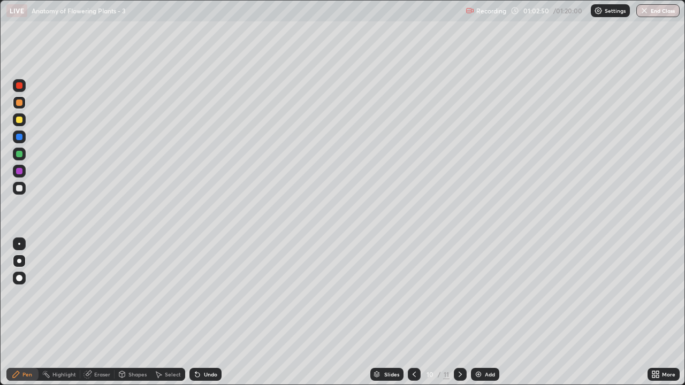
click at [459, 317] on icon at bounding box center [460, 374] width 9 height 9
click at [485, 317] on div "Add" at bounding box center [490, 374] width 10 height 5
click at [414, 317] on icon at bounding box center [414, 374] width 3 height 5
click at [461, 317] on icon at bounding box center [460, 374] width 9 height 9
click at [25, 155] on div at bounding box center [19, 154] width 13 height 13
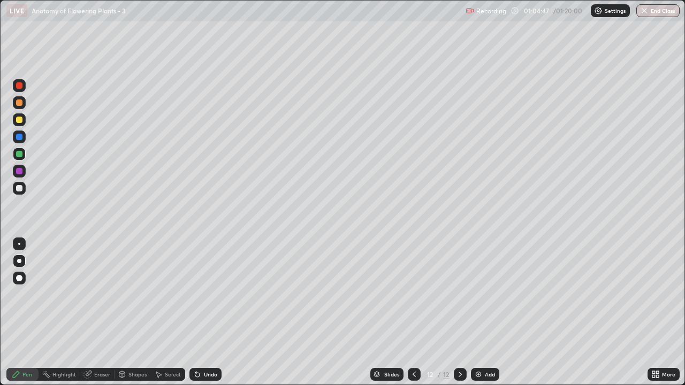
click at [19, 279] on div at bounding box center [19, 278] width 6 height 6
click at [20, 189] on div at bounding box center [19, 188] width 6 height 6
click at [19, 120] on div at bounding box center [19, 120] width 6 height 6
click at [20, 193] on div at bounding box center [19, 188] width 13 height 13
click at [19, 261] on div at bounding box center [19, 261] width 4 height 4
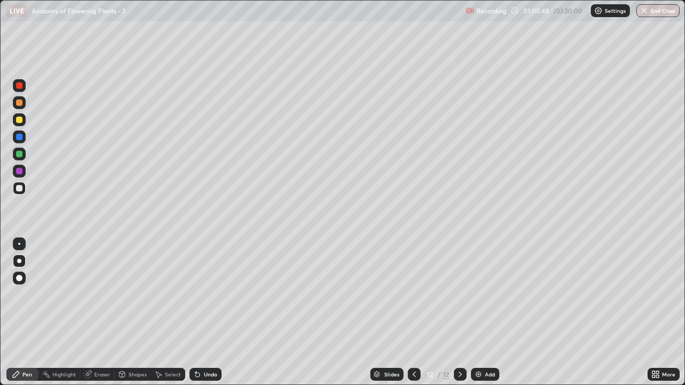
click at [418, 317] on div at bounding box center [414, 374] width 13 height 13
click at [459, 317] on icon at bounding box center [460, 374] width 9 height 9
click at [668, 317] on div "More" at bounding box center [663, 374] width 32 height 13
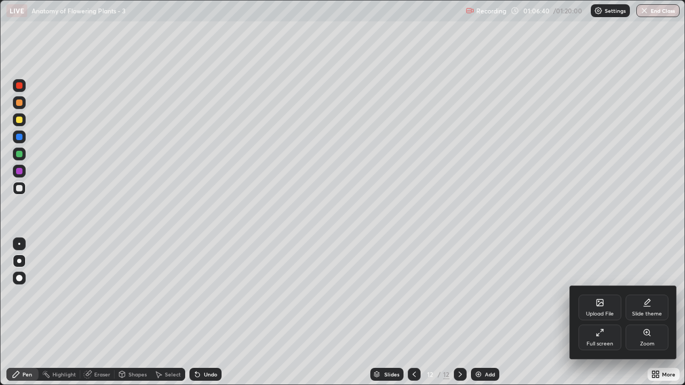
click at [616, 317] on div "Full screen" at bounding box center [599, 338] width 43 height 26
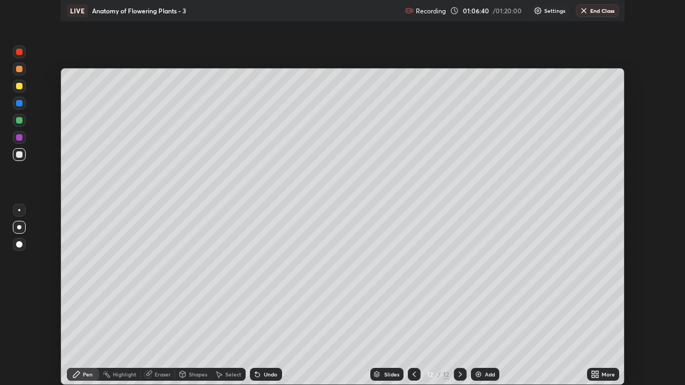
scroll to position [53189, 52822]
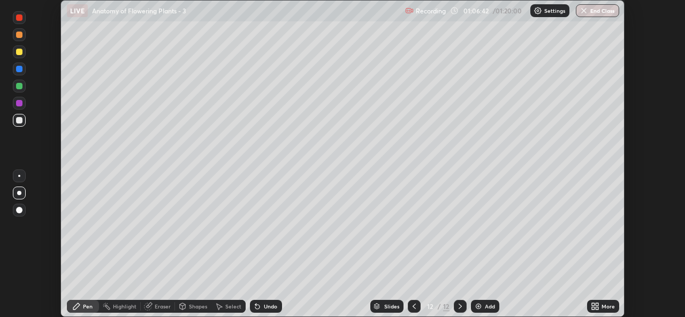
click at [604, 306] on div "More" at bounding box center [607, 306] width 13 height 5
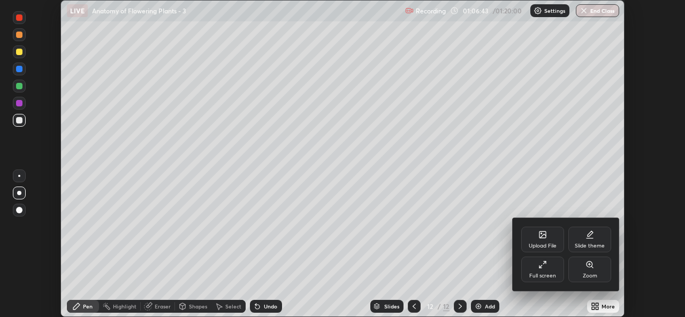
click at [556, 274] on div "Full screen" at bounding box center [542, 270] width 43 height 26
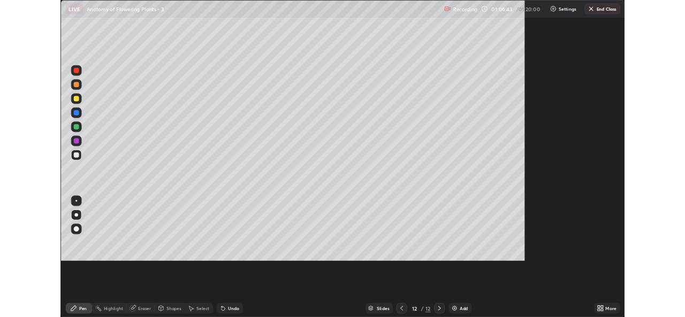
scroll to position [385, 685]
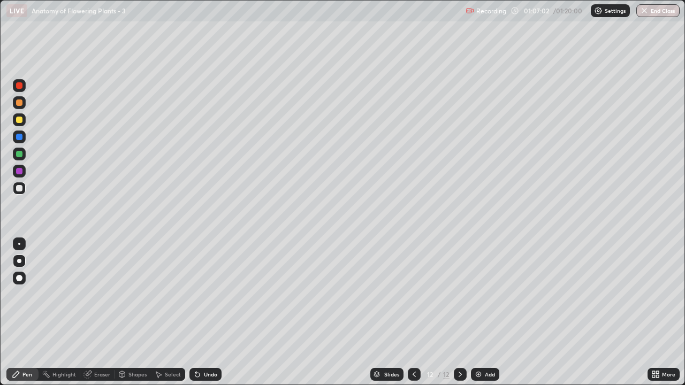
click at [661, 317] on div "More" at bounding box center [663, 374] width 32 height 13
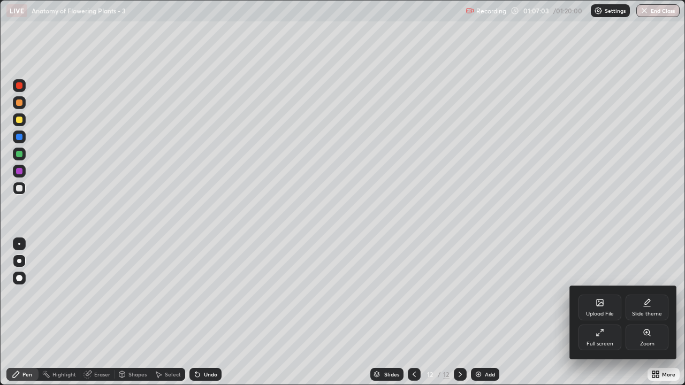
click at [599, 317] on icon at bounding box center [600, 333] width 9 height 9
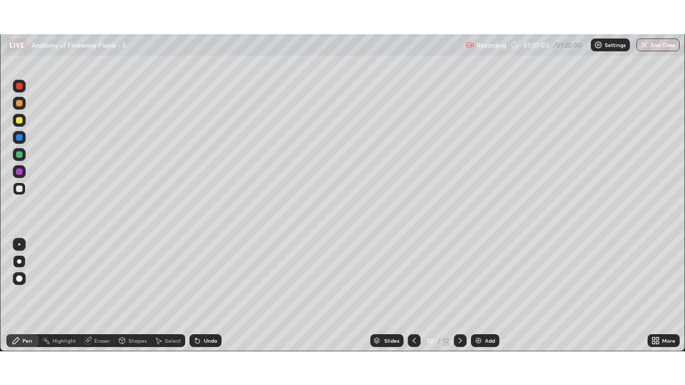
scroll to position [53189, 52822]
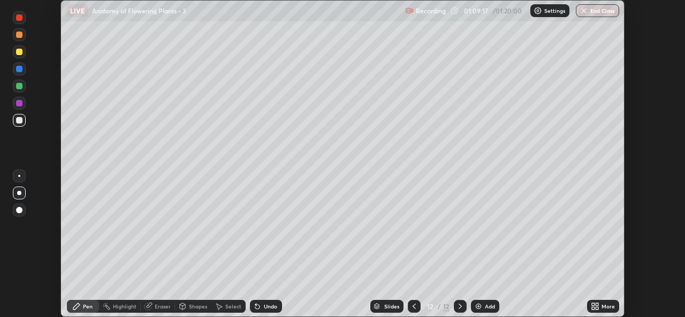
click at [413, 304] on icon at bounding box center [414, 306] width 9 height 9
click at [597, 306] on icon at bounding box center [597, 304] width 3 height 3
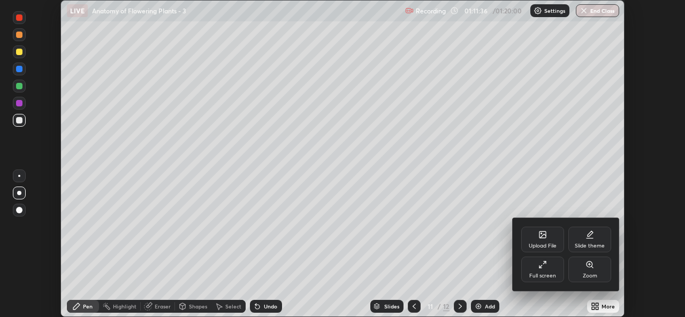
click at [552, 274] on div "Full screen" at bounding box center [542, 275] width 27 height 5
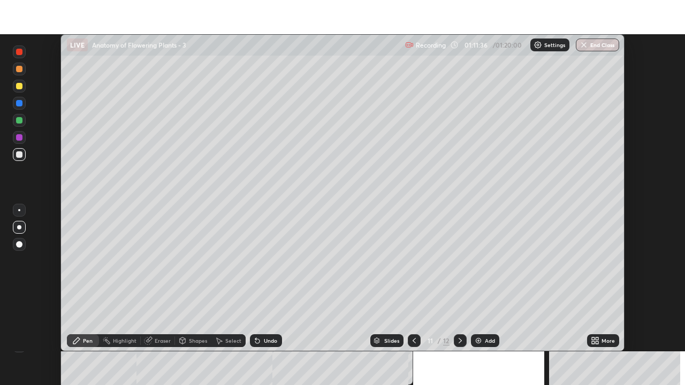
scroll to position [385, 685]
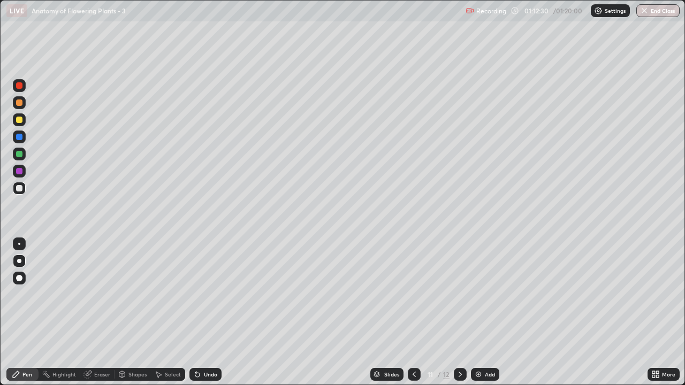
click at [459, 317] on icon at bounding box center [460, 374] width 9 height 9
click at [413, 317] on icon at bounding box center [414, 374] width 9 height 9
click at [418, 317] on div at bounding box center [414, 374] width 13 height 13
click at [413, 317] on icon at bounding box center [414, 374] width 9 height 9
click at [414, 317] on icon at bounding box center [414, 374] width 9 height 9
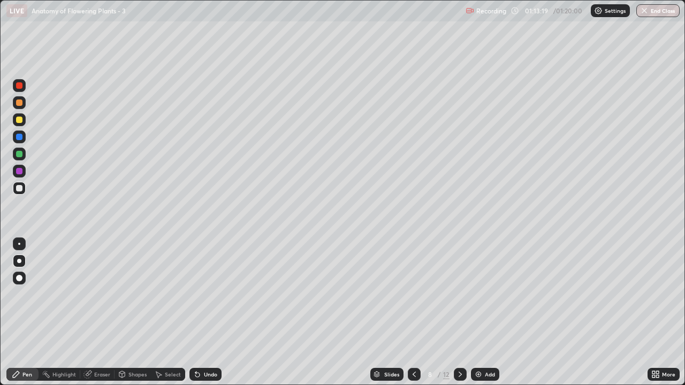
click at [414, 317] on icon at bounding box center [414, 374] width 3 height 5
click at [413, 317] on icon at bounding box center [414, 374] width 9 height 9
click at [418, 317] on div at bounding box center [414, 374] width 13 height 13
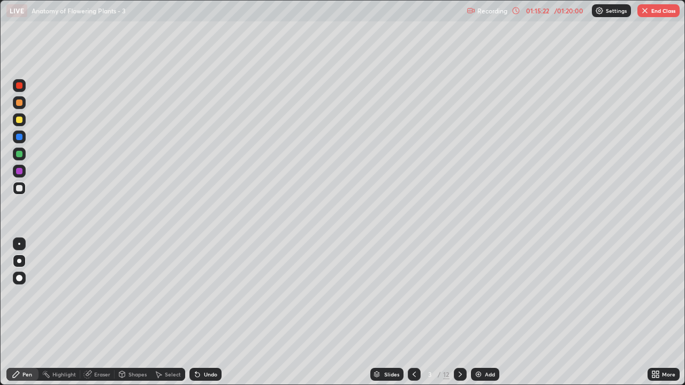
click at [661, 14] on button "End Class" at bounding box center [658, 10] width 42 height 13
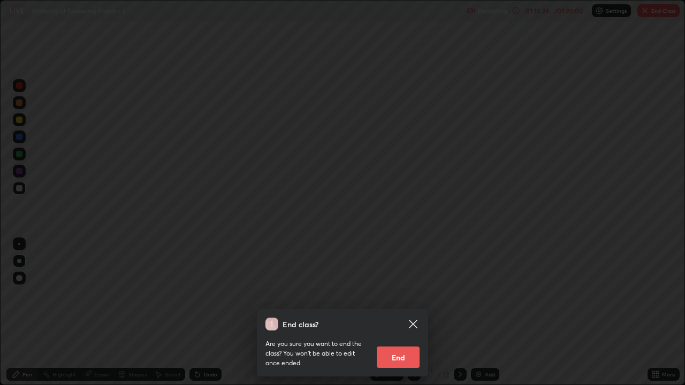
click at [406, 317] on button "End" at bounding box center [398, 357] width 43 height 21
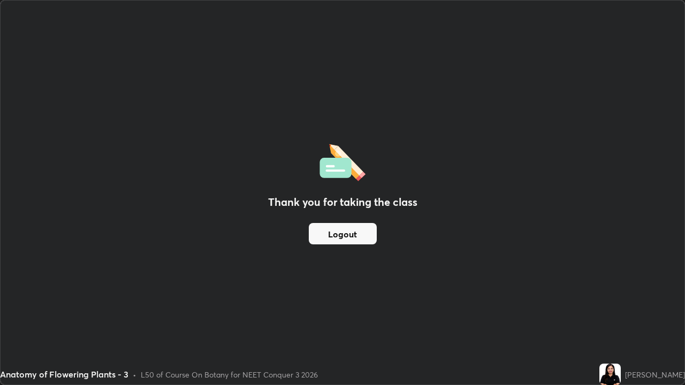
click at [363, 234] on button "Logout" at bounding box center [343, 233] width 68 height 21
